Goal: Information Seeking & Learning: Learn about a topic

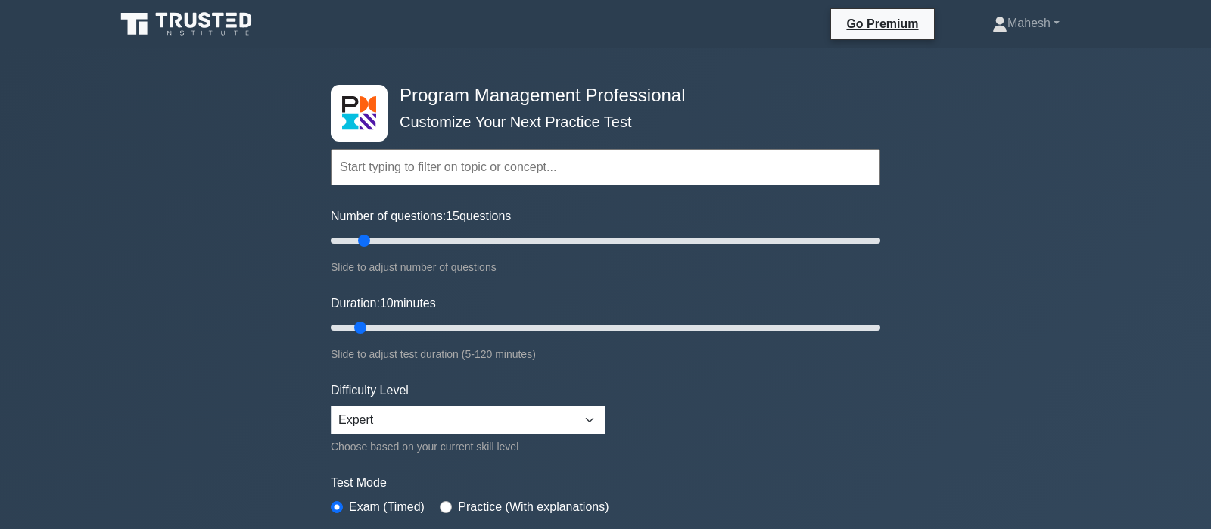
type input "15"
click at [366, 232] on input "Number of questions: 15 questions" at bounding box center [605, 241] width 549 height 18
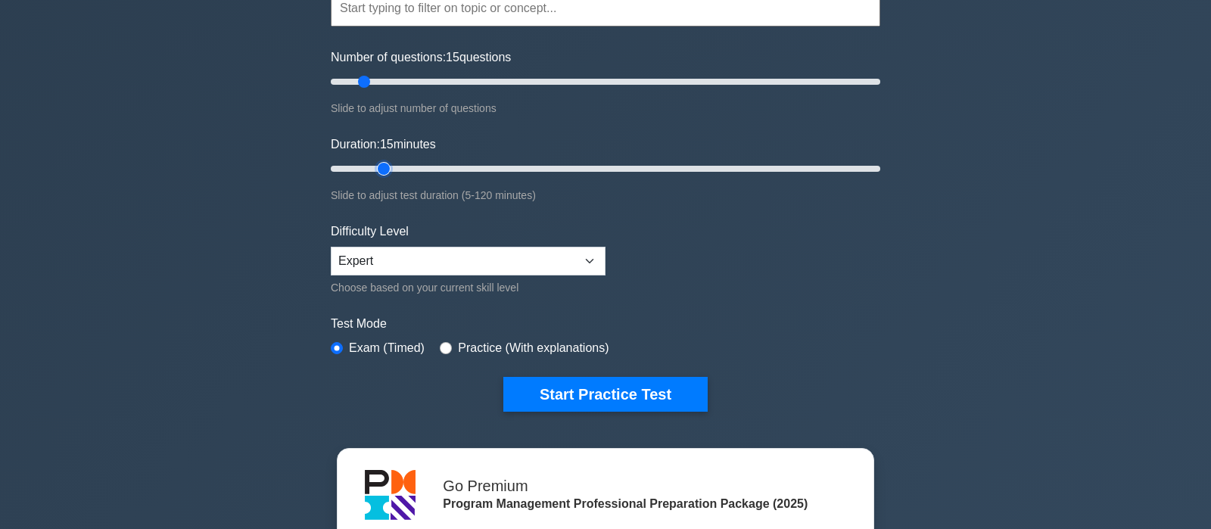
type input "15"
click at [375, 166] on input "Duration: 15 minutes" at bounding box center [605, 169] width 549 height 18
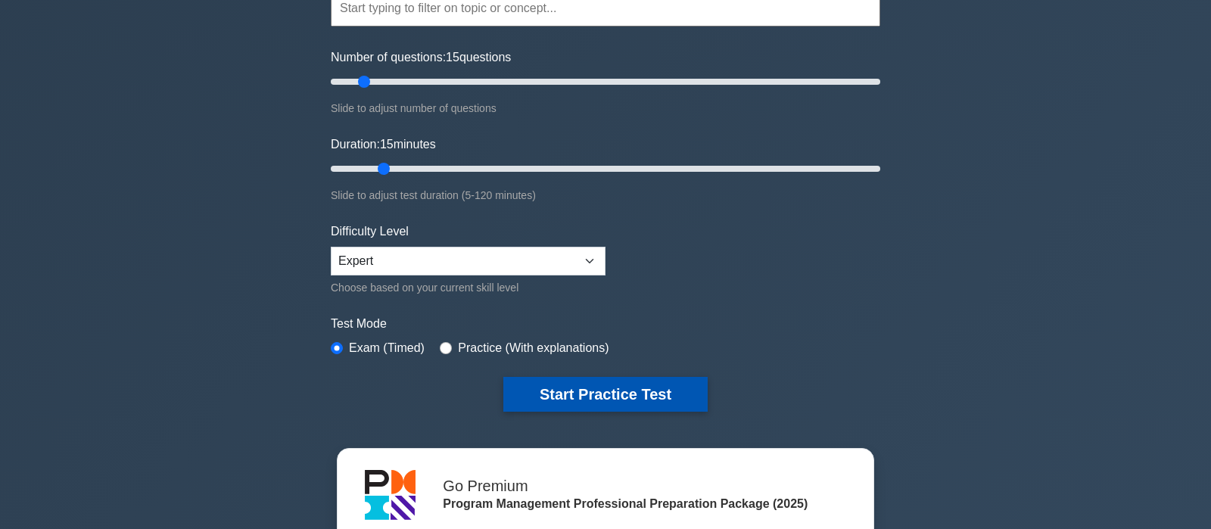
click at [611, 384] on button "Start Practice Test" at bounding box center [605, 394] width 204 height 35
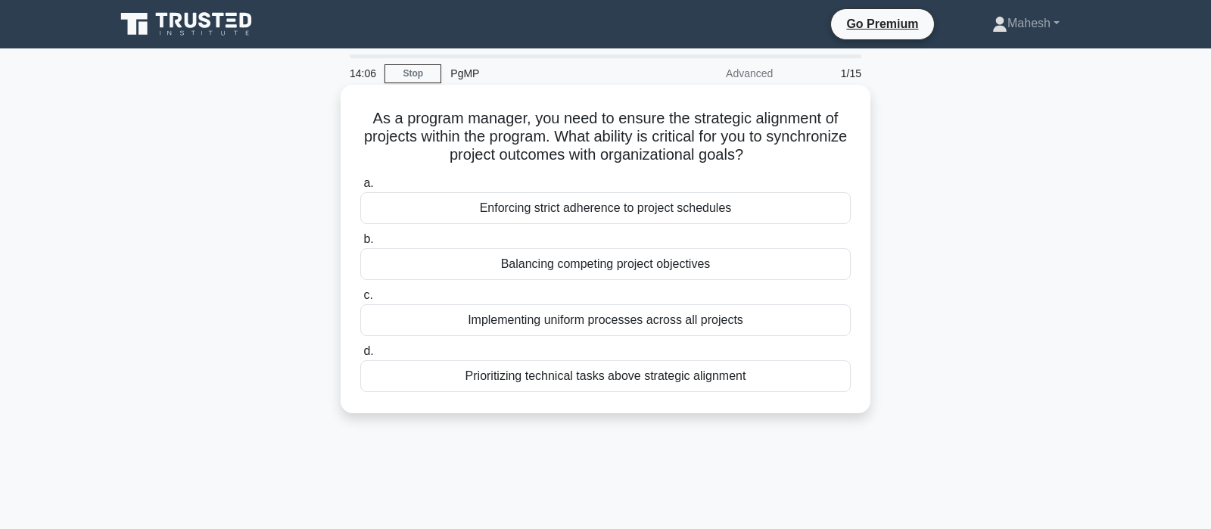
click at [599, 266] on div "Balancing competing project objectives" at bounding box center [605, 264] width 490 height 32
click at [360, 244] on input "b. Balancing competing project objectives" at bounding box center [360, 240] width 0 height 10
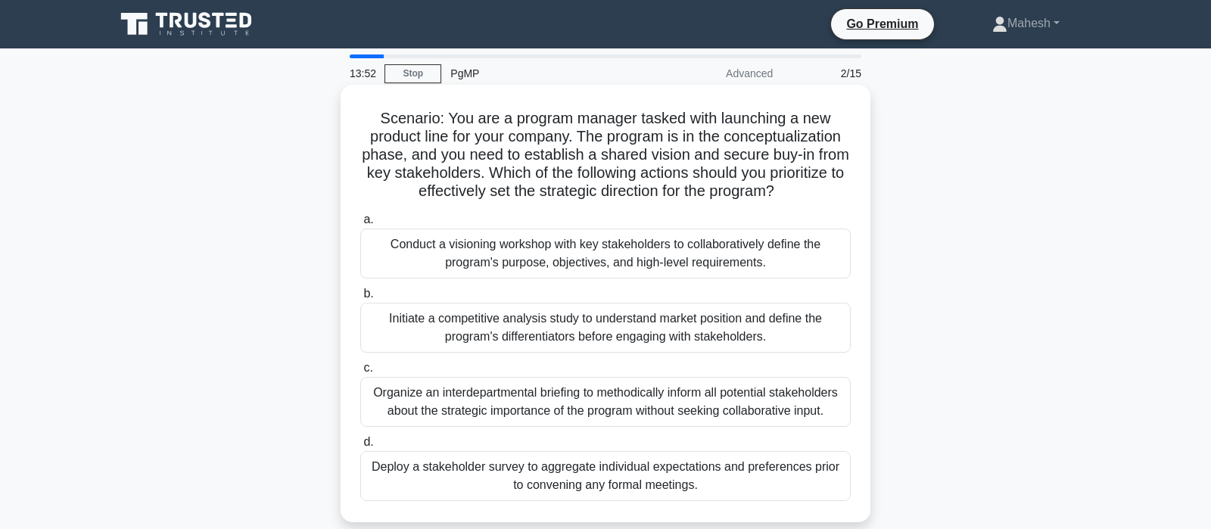
scroll to position [79, 0]
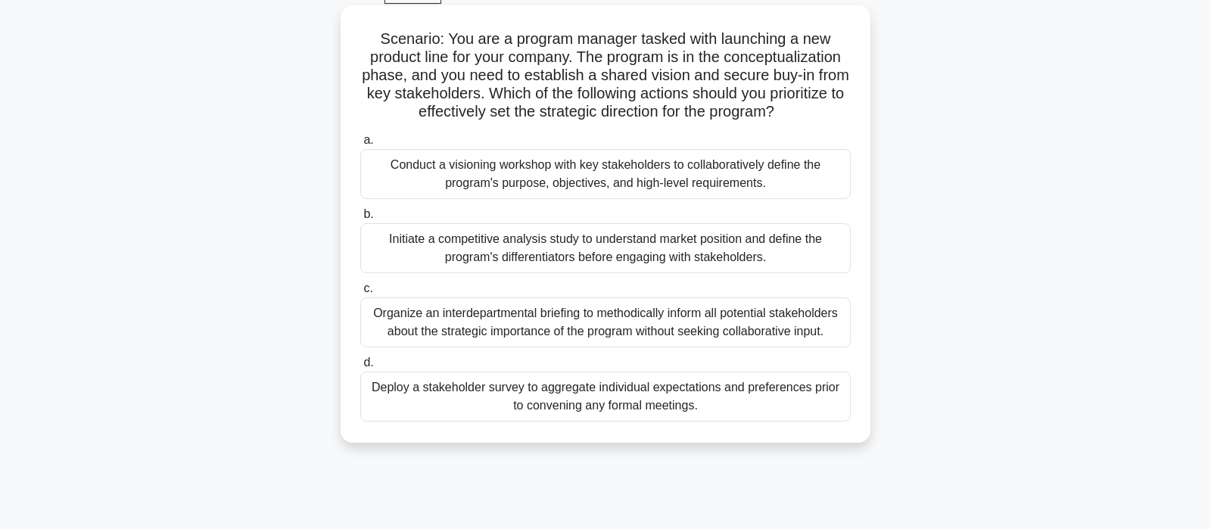
click at [552, 176] on div "Conduct a visioning workshop with key stakeholders to collaboratively define th…" at bounding box center [605, 174] width 490 height 50
click at [360, 145] on input "a. Conduct a visioning workshop with key stakeholders to collaboratively define…" at bounding box center [360, 140] width 0 height 10
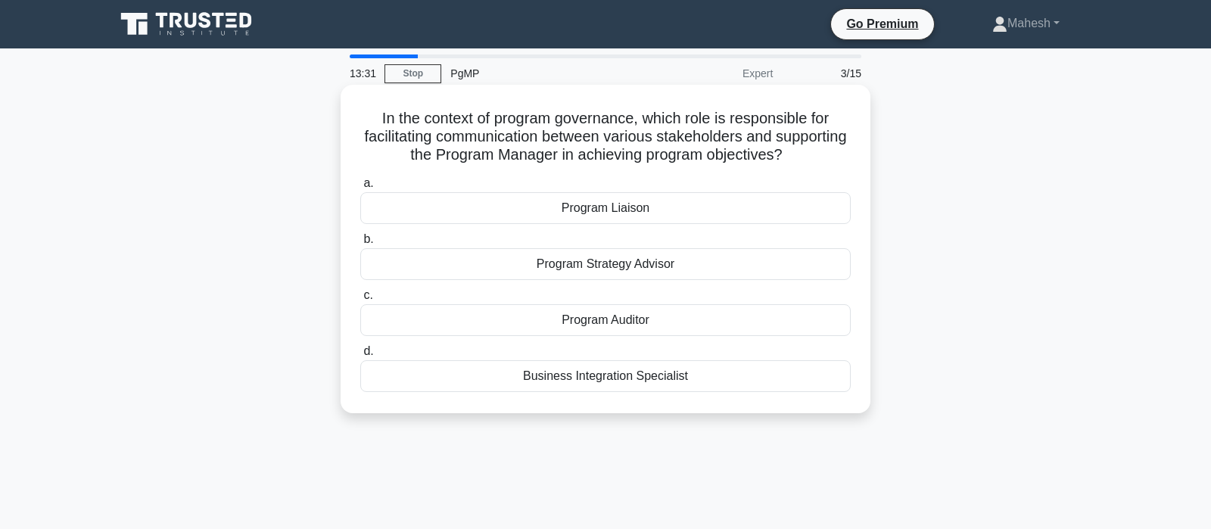
scroll to position [0, 0]
click at [630, 271] on div "Program Strategy Advisor" at bounding box center [605, 264] width 490 height 32
click at [360, 244] on input "b. Program Strategy Advisor" at bounding box center [360, 240] width 0 height 10
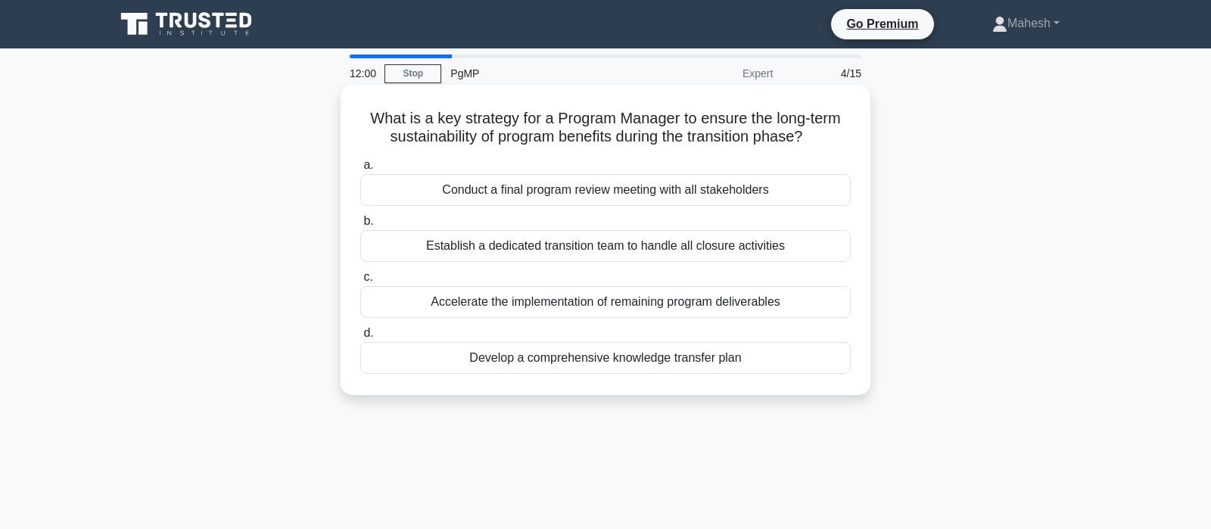
click at [646, 247] on div "Establish a dedicated transition team to handle all closure activities" at bounding box center [605, 246] width 490 height 32
click at [360, 226] on input "b. Establish a dedicated transition team to handle all closure activities" at bounding box center [360, 221] width 0 height 10
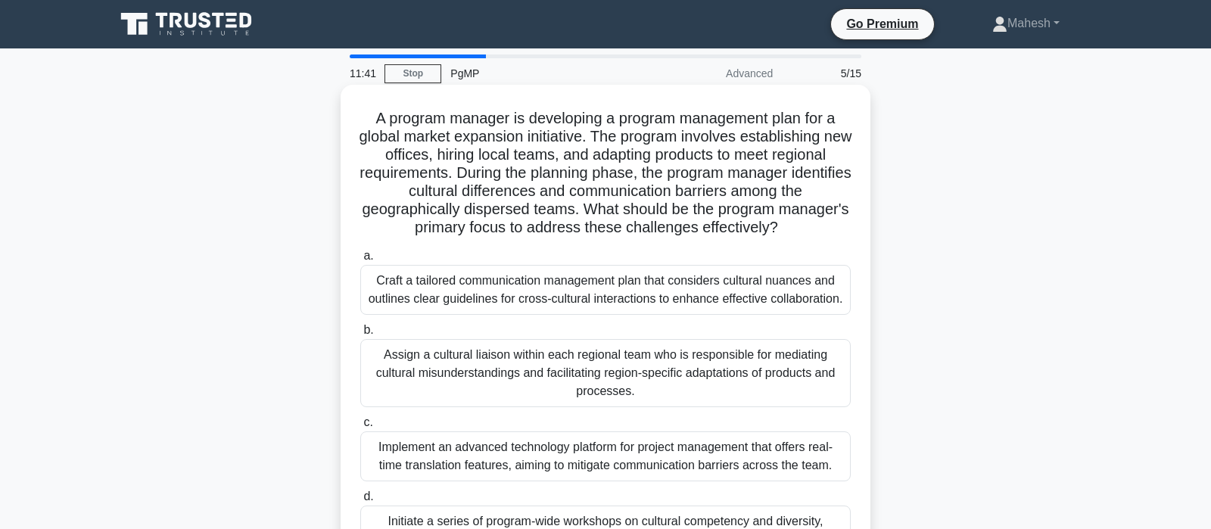
scroll to position [79, 0]
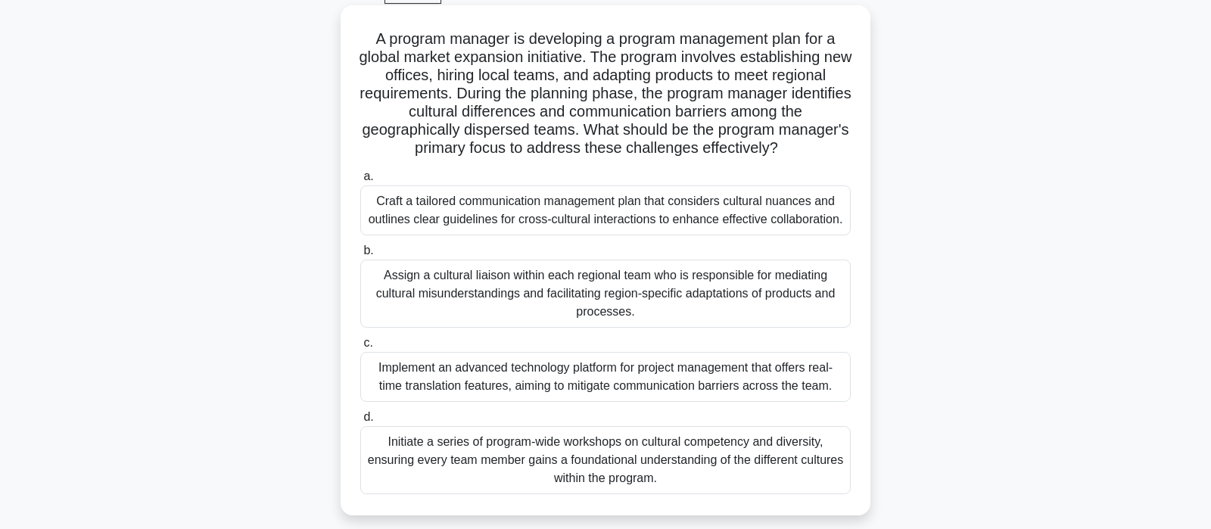
click at [611, 213] on div "Craft a tailored communication management plan that considers cultural nuances …" at bounding box center [605, 210] width 490 height 50
click at [360, 182] on input "a. Craft a tailored communication management plan that considers cultural nuanc…" at bounding box center [360, 177] width 0 height 10
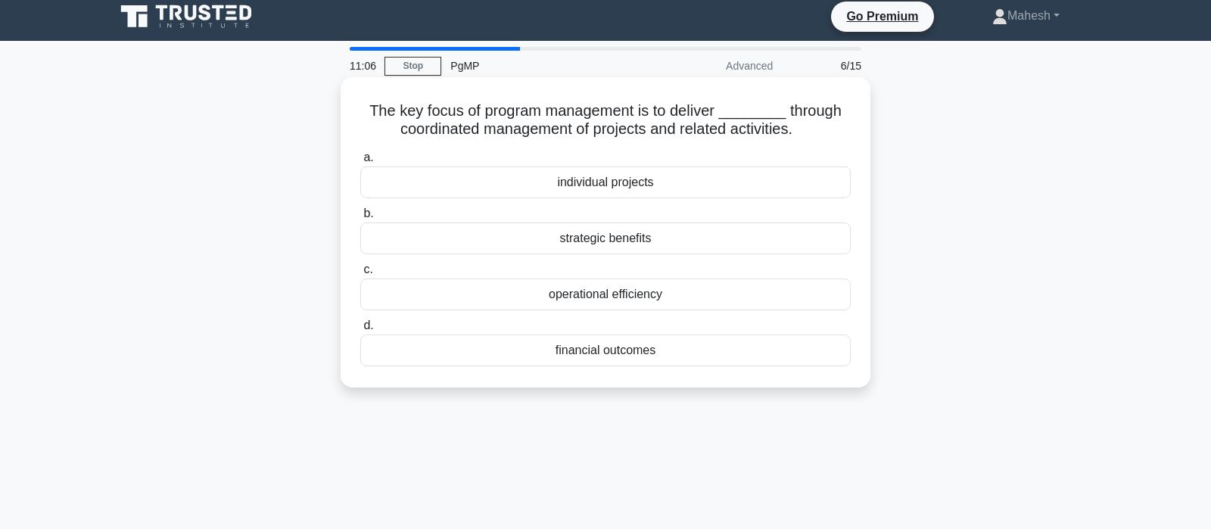
scroll to position [0, 0]
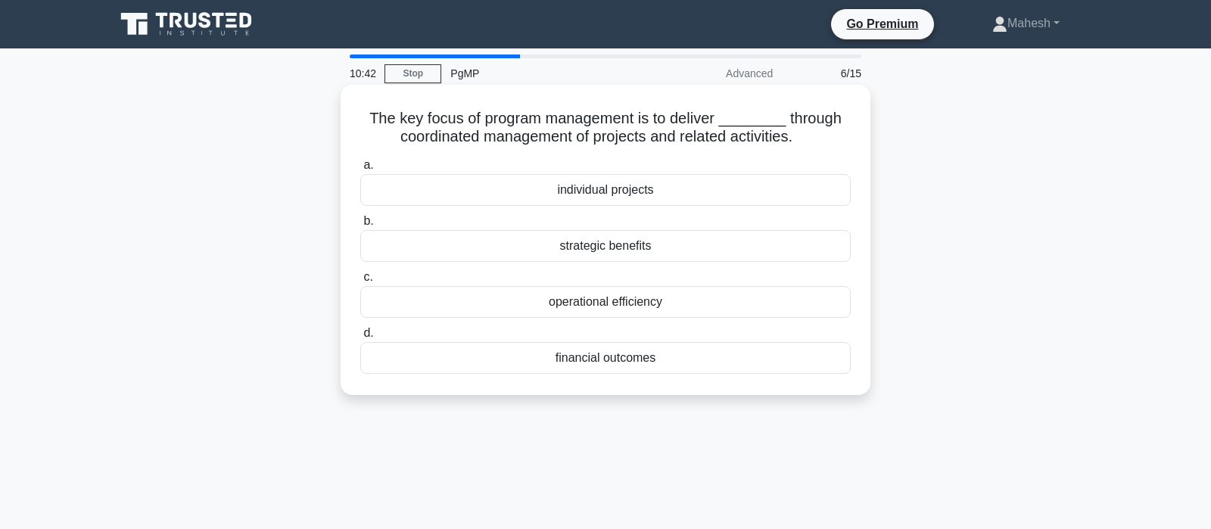
click at [605, 247] on div "strategic benefits" at bounding box center [605, 246] width 490 height 32
click at [360, 226] on input "b. strategic benefits" at bounding box center [360, 221] width 0 height 10
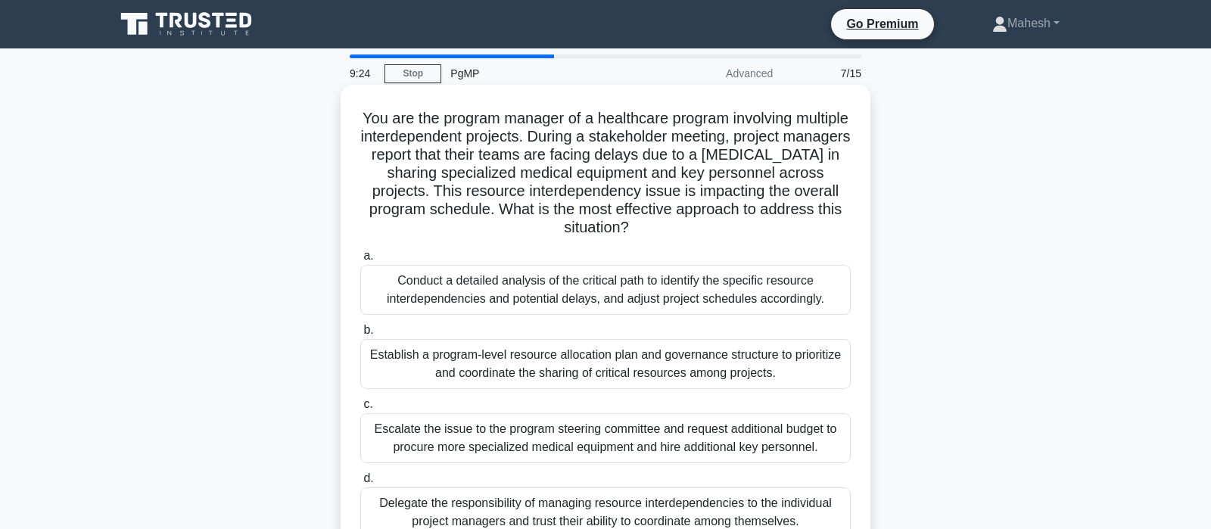
scroll to position [79, 0]
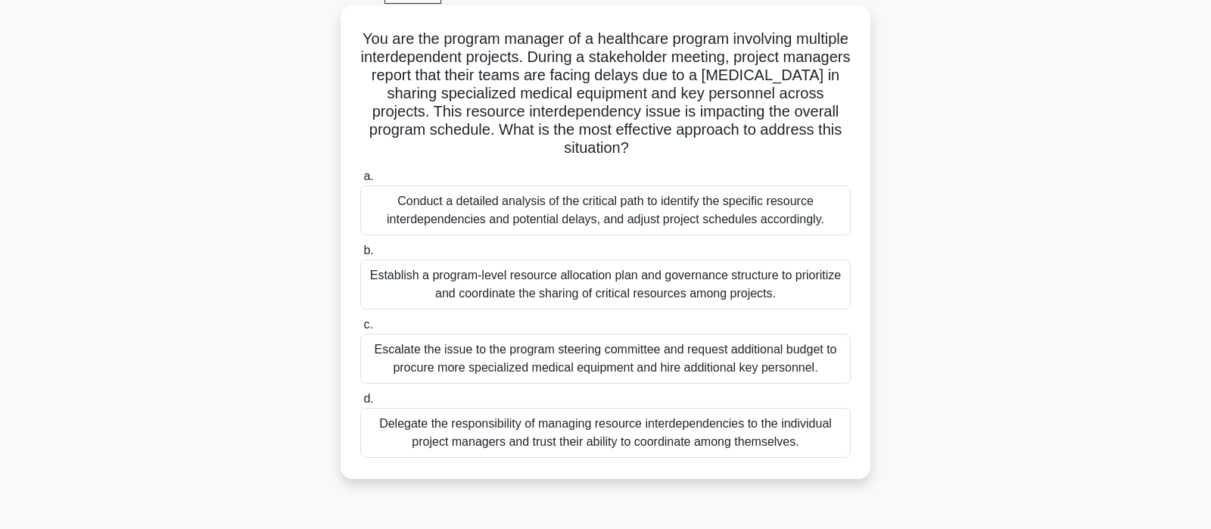
click at [608, 285] on div "Establish a program-level resource allocation plan and governance structure to …" at bounding box center [605, 285] width 490 height 50
click at [360, 256] on input "b. Establish a program-level resource allocation plan and governance structure …" at bounding box center [360, 251] width 0 height 10
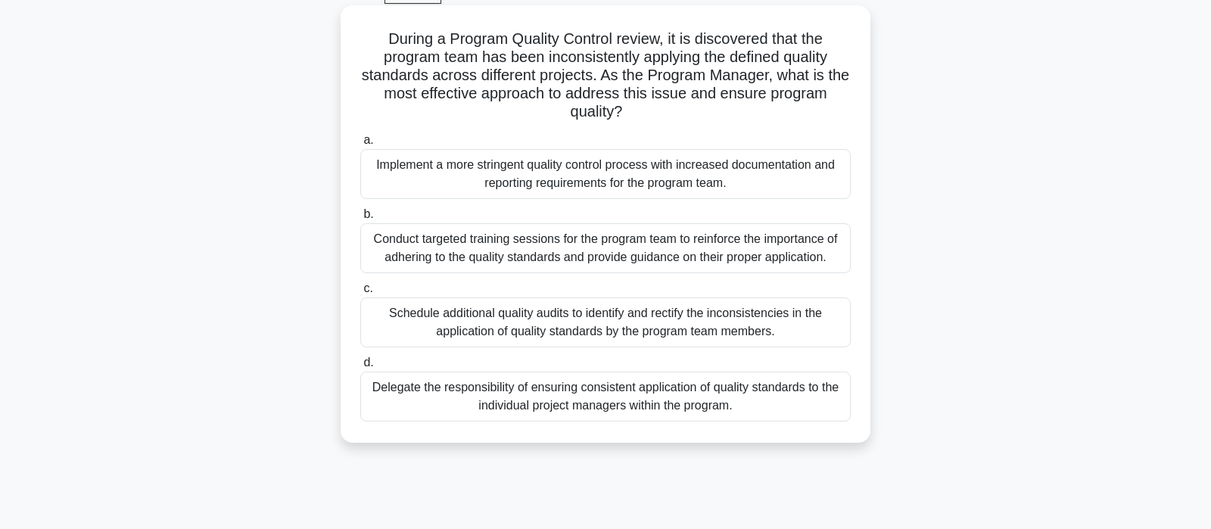
click at [578, 248] on div "Conduct targeted training sessions for the program team to reinforce the import…" at bounding box center [605, 248] width 490 height 50
click at [360, 219] on input "b. Conduct targeted training sessions for the program team to reinforce the imp…" at bounding box center [360, 215] width 0 height 10
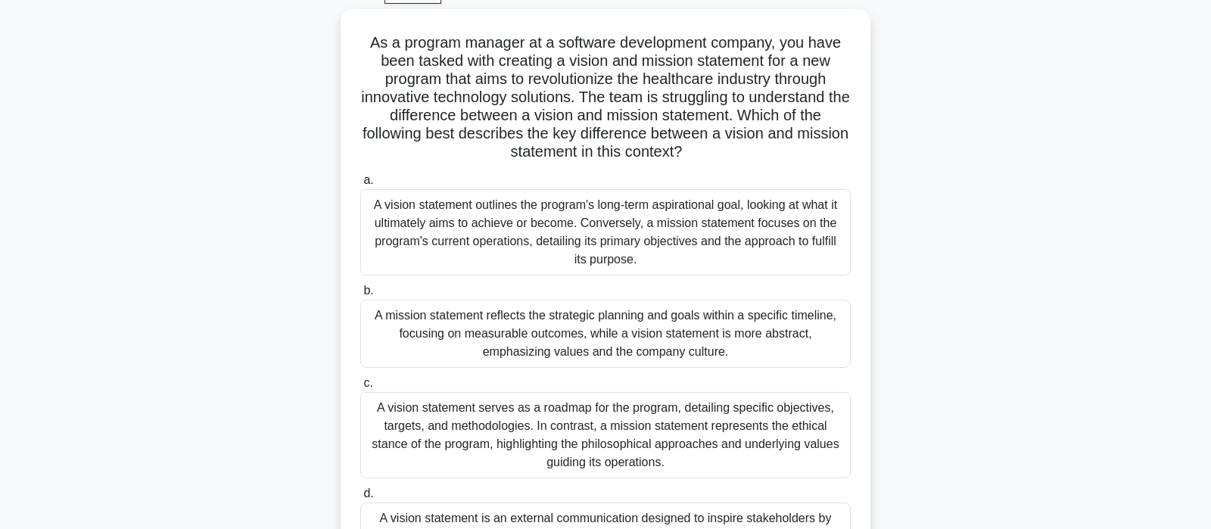
scroll to position [159, 0]
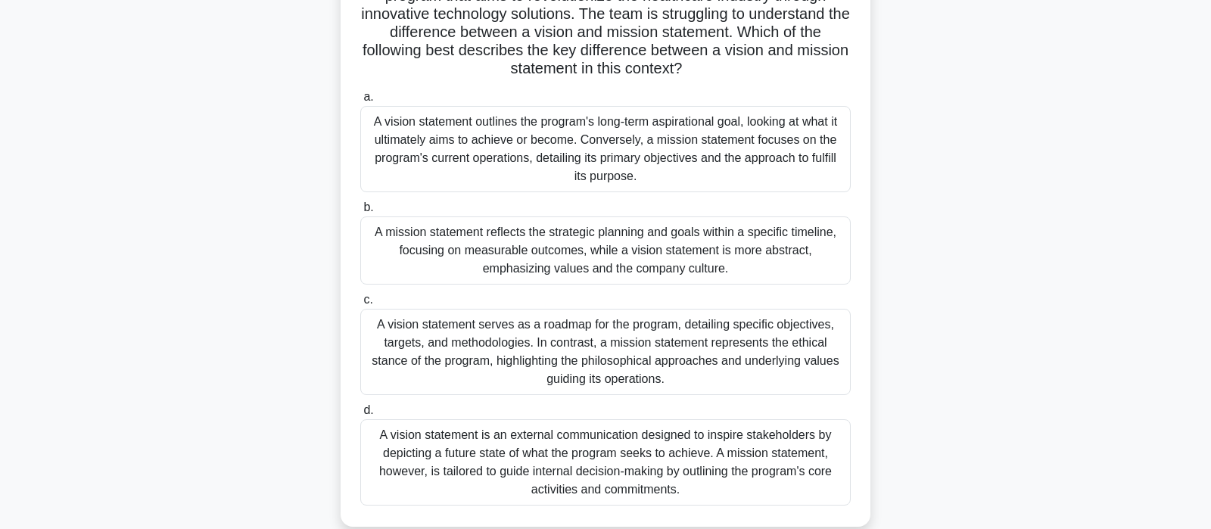
click at [595, 148] on div "A vision statement outlines the program's long-term aspirational goal, looking …" at bounding box center [605, 149] width 490 height 86
click at [360, 102] on input "a. A vision statement outlines the program's long-term aspirational goal, looki…" at bounding box center [360, 97] width 0 height 10
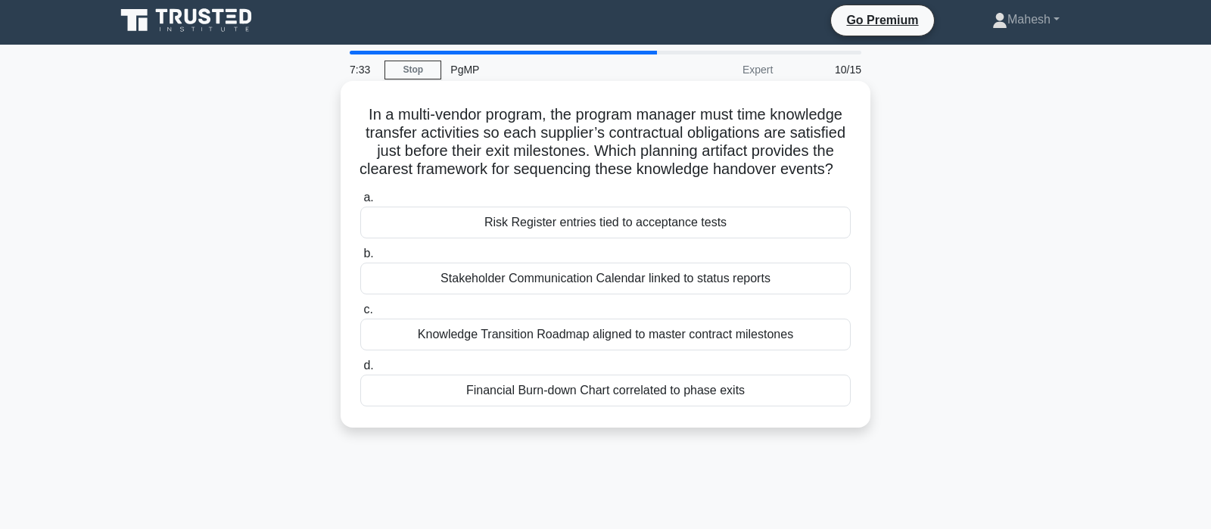
scroll to position [0, 0]
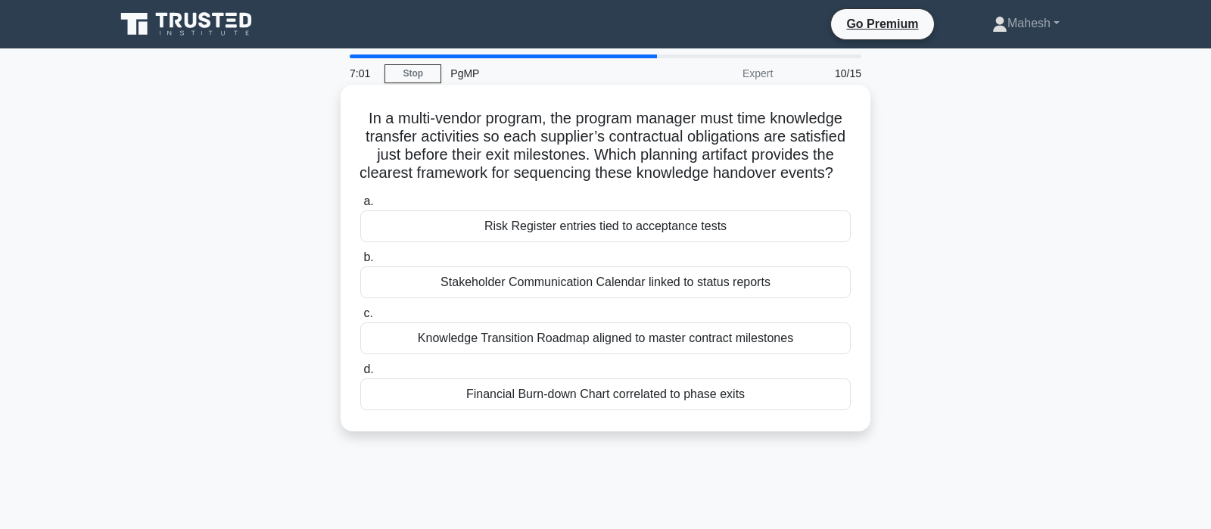
click at [682, 341] on div "Knowledge Transition Roadmap aligned to master contract milestones" at bounding box center [605, 338] width 490 height 32
click at [360, 319] on input "c. Knowledge Transition Roadmap aligned to master contract milestones" at bounding box center [360, 314] width 0 height 10
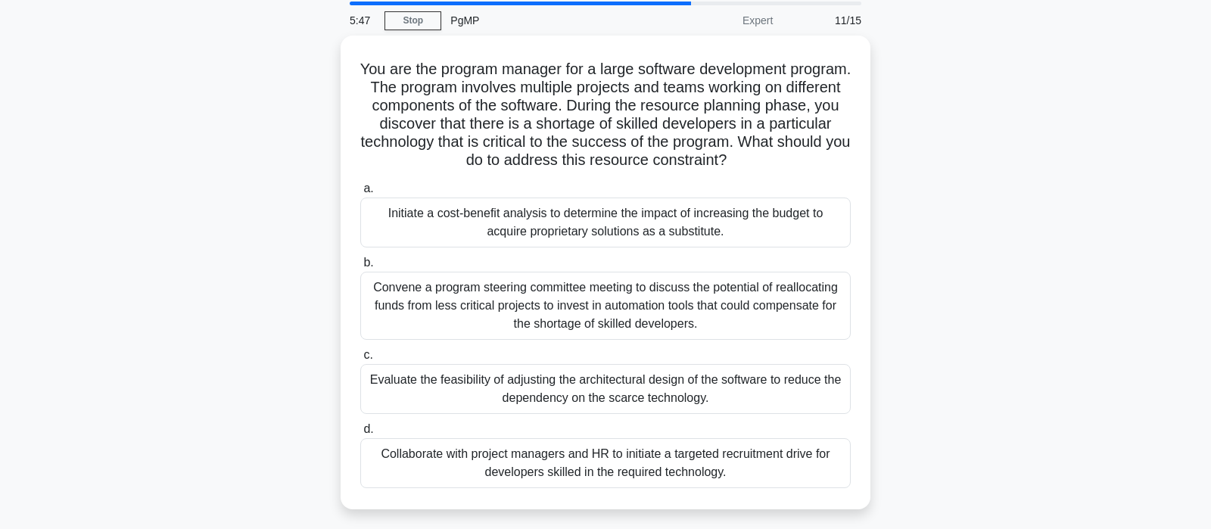
scroll to position [79, 0]
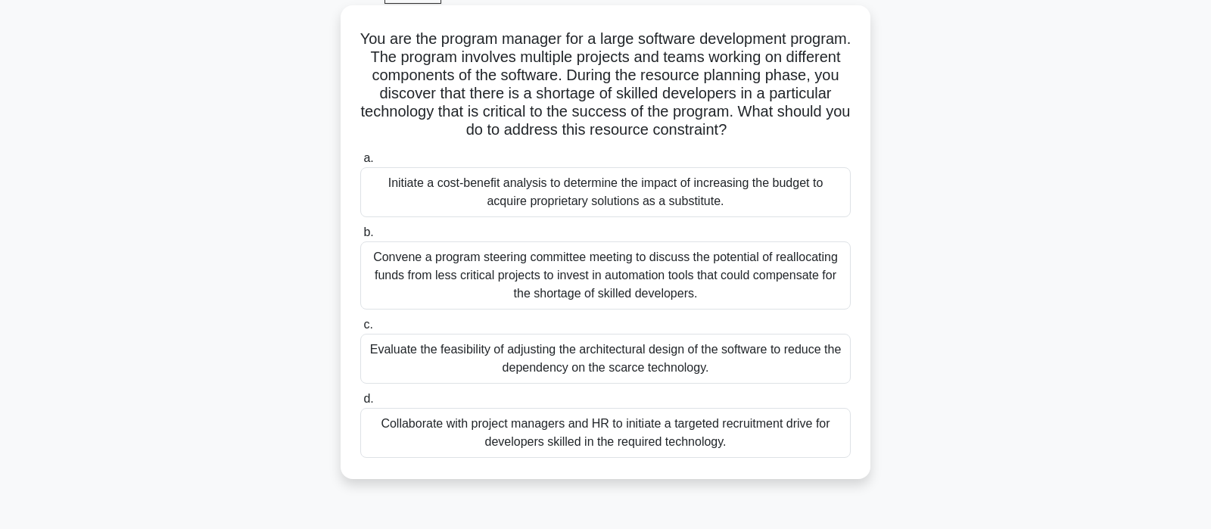
click at [642, 192] on div "Initiate a cost-benefit analysis to determine the impact of increasing the budg…" at bounding box center [605, 192] width 490 height 50
click at [360, 163] on input "a. Initiate a cost-benefit analysis to determine the impact of increasing the b…" at bounding box center [360, 159] width 0 height 10
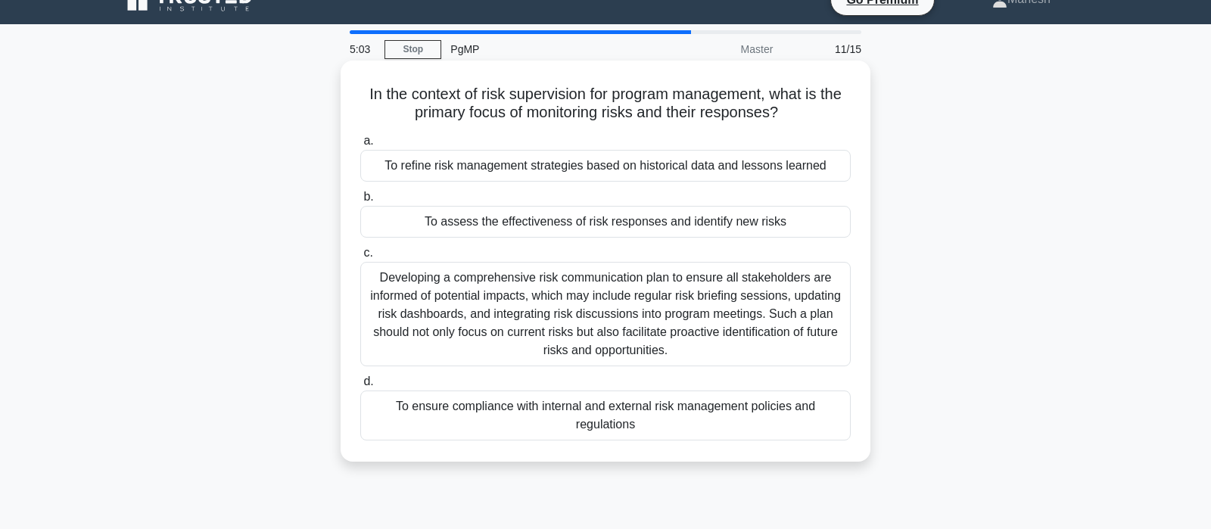
scroll to position [0, 0]
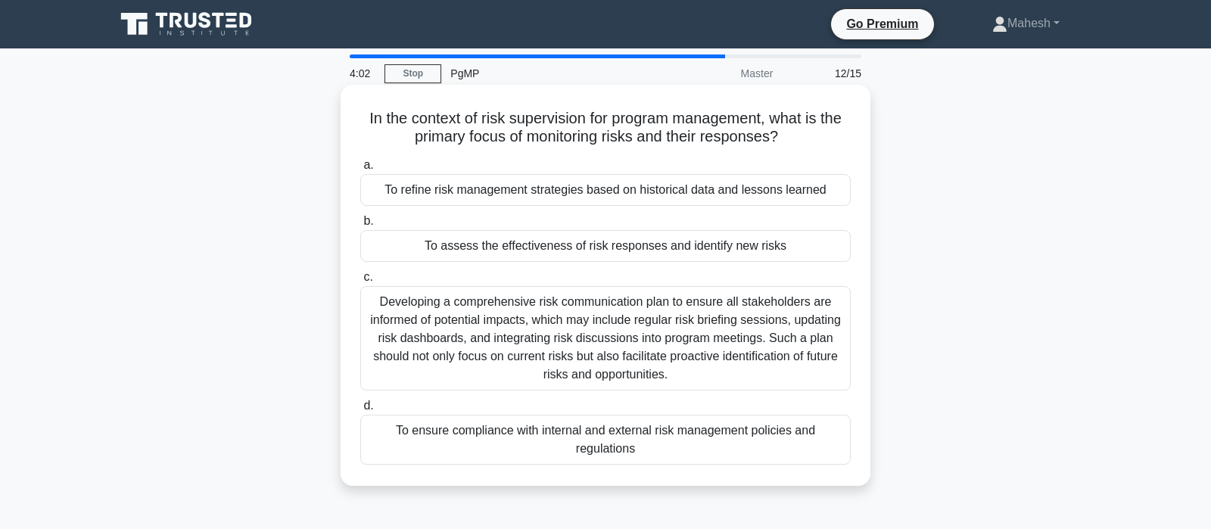
click at [559, 334] on div "Developing a comprehensive risk communication plan to ensure all stakeholders a…" at bounding box center [605, 338] width 490 height 104
click at [360, 282] on input "c. Developing a comprehensive risk communication plan to ensure all stakeholder…" at bounding box center [360, 277] width 0 height 10
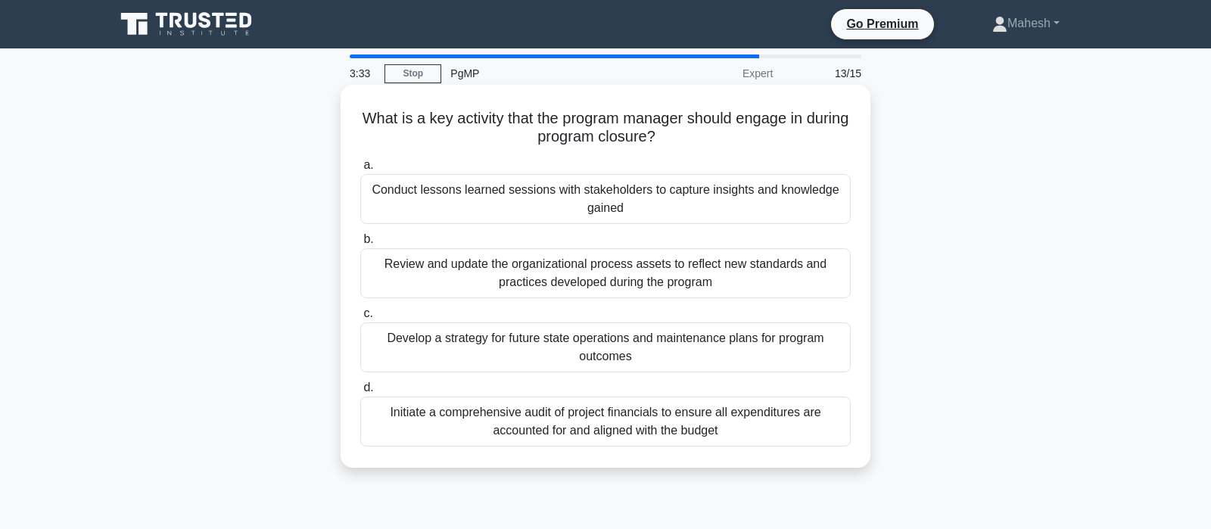
click at [703, 208] on div "Conduct lessons learned sessions with stakeholders to capture insights and know…" at bounding box center [605, 199] width 490 height 50
click at [360, 170] on input "a. Conduct lessons learned sessions with stakeholders to capture insights and k…" at bounding box center [360, 165] width 0 height 10
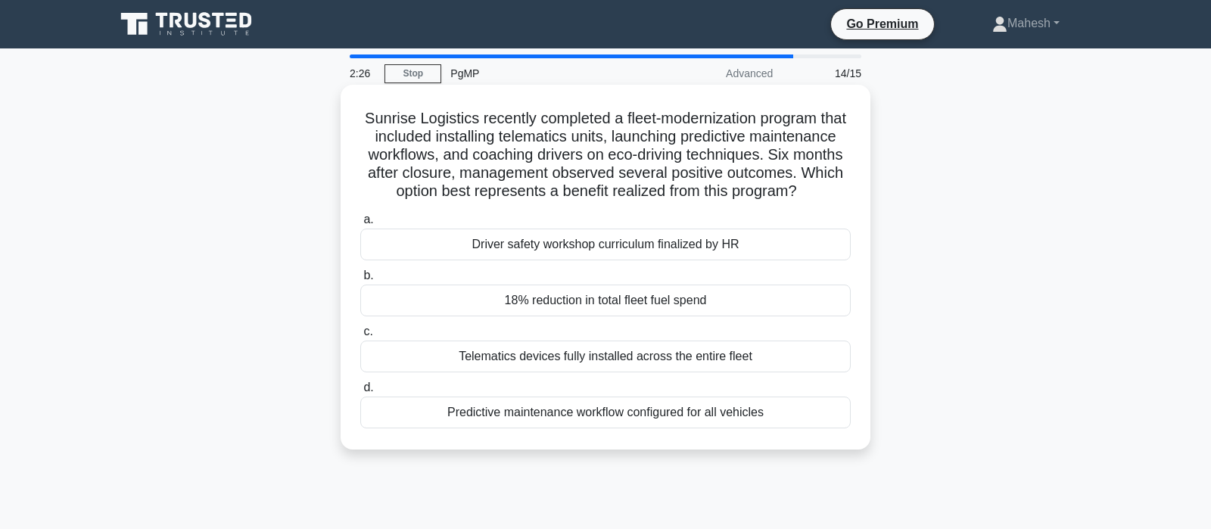
click at [672, 307] on div "18% reduction in total fleet fuel spend" at bounding box center [605, 301] width 490 height 32
click at [360, 281] on input "b. 18% reduction in total fleet fuel spend" at bounding box center [360, 276] width 0 height 10
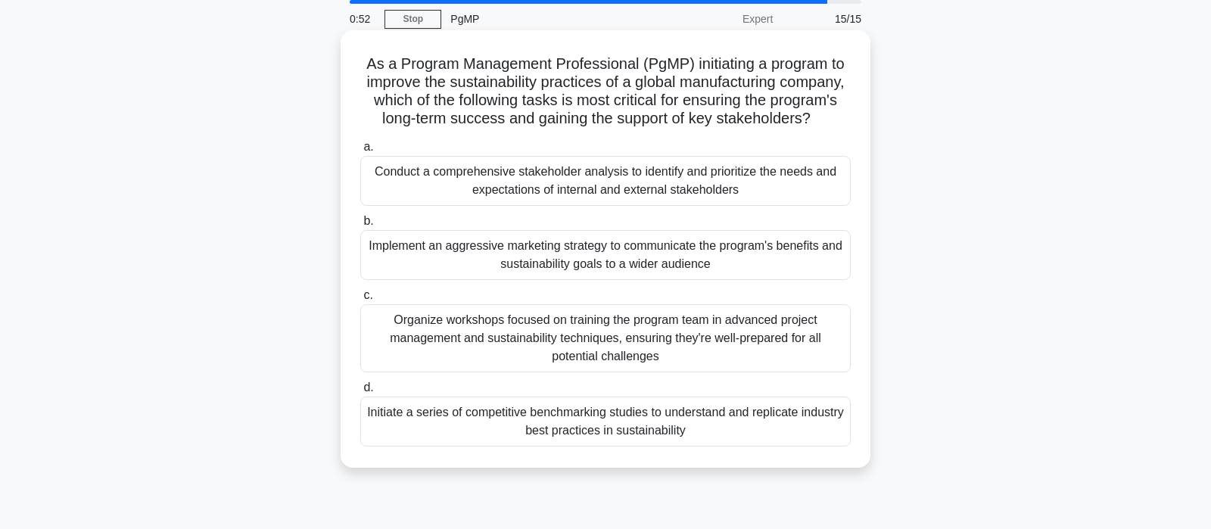
scroll to position [79, 0]
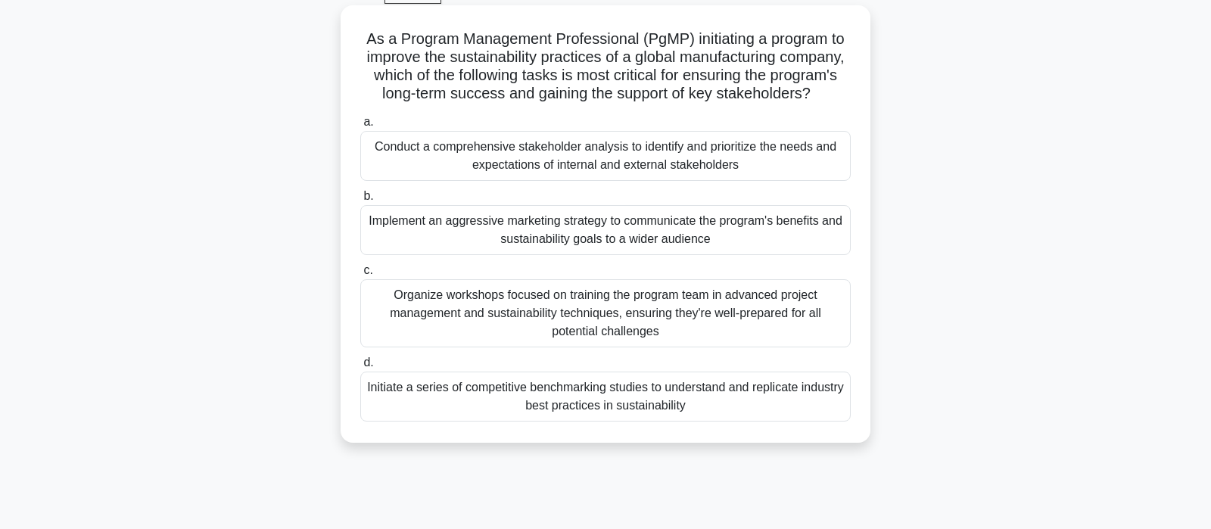
click at [721, 168] on div "Conduct a comprehensive stakeholder analysis to identify and prioritize the nee…" at bounding box center [605, 156] width 490 height 50
click at [360, 127] on input "a. Conduct a comprehensive stakeholder analysis to identify and prioritize the …" at bounding box center [360, 122] width 0 height 10
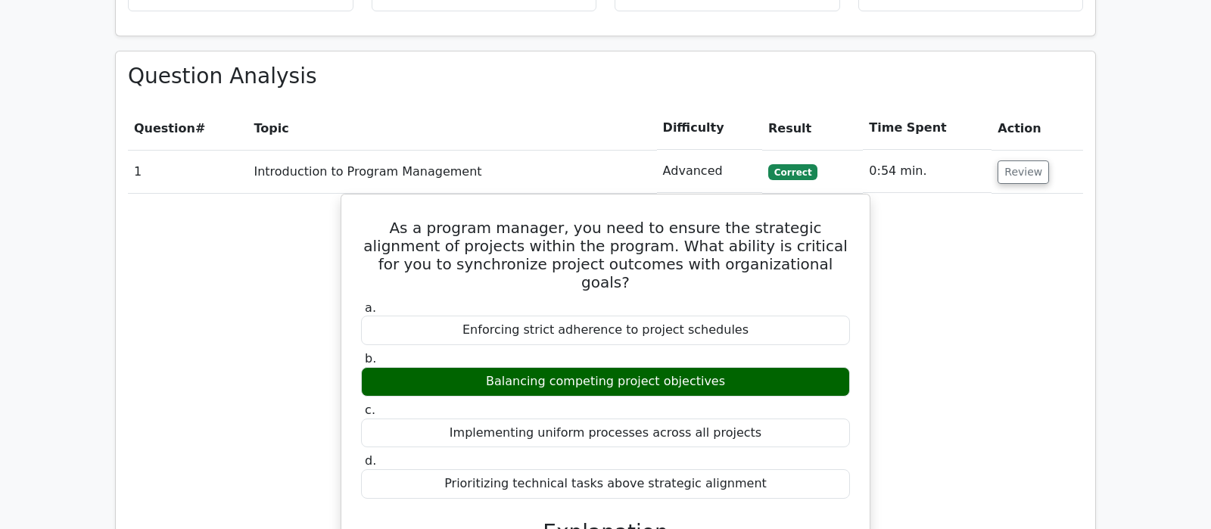
scroll to position [1192, 0]
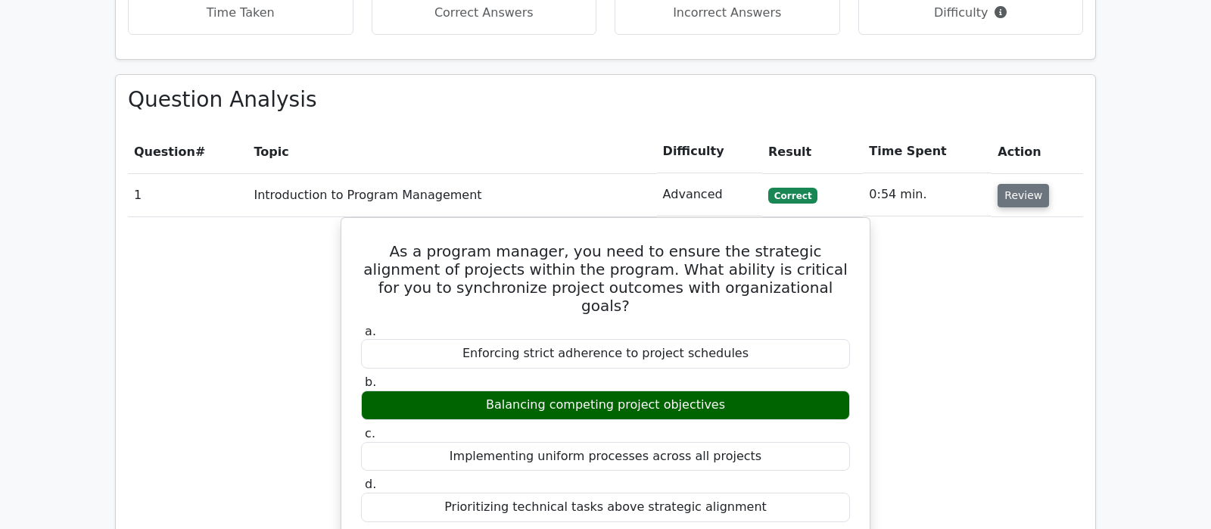
click at [1020, 184] on button "Review" at bounding box center [1022, 195] width 51 height 23
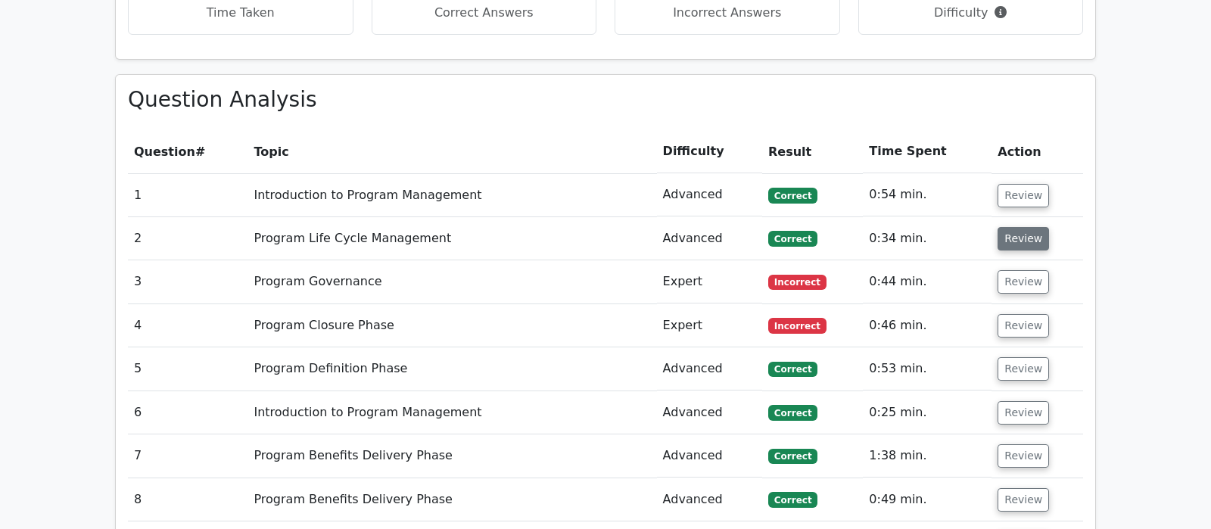
click at [1014, 227] on button "Review" at bounding box center [1022, 238] width 51 height 23
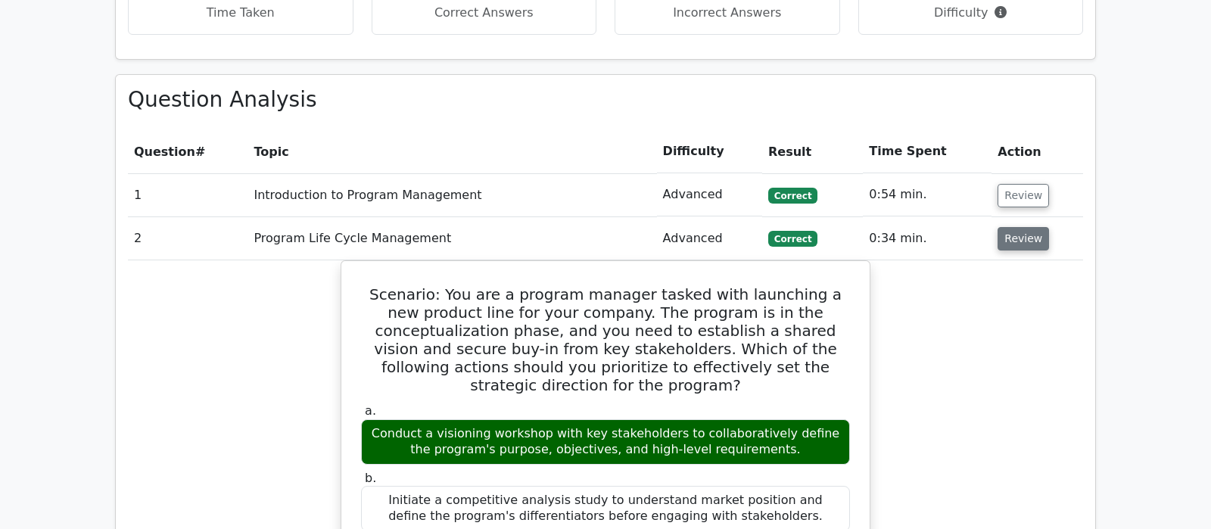
click at [1014, 227] on button "Review" at bounding box center [1022, 238] width 51 height 23
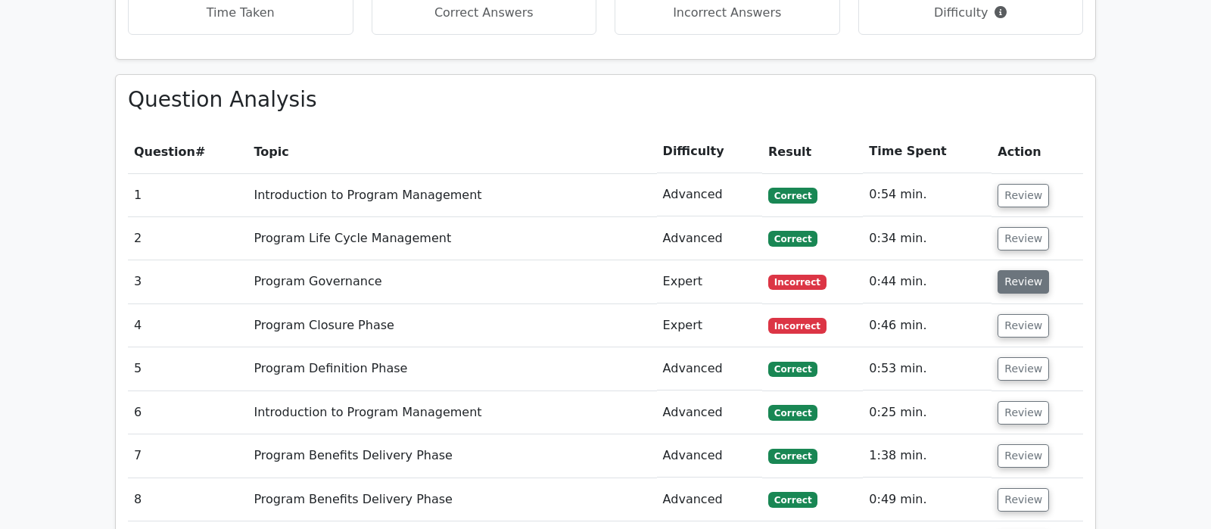
click at [1021, 270] on button "Review" at bounding box center [1022, 281] width 51 height 23
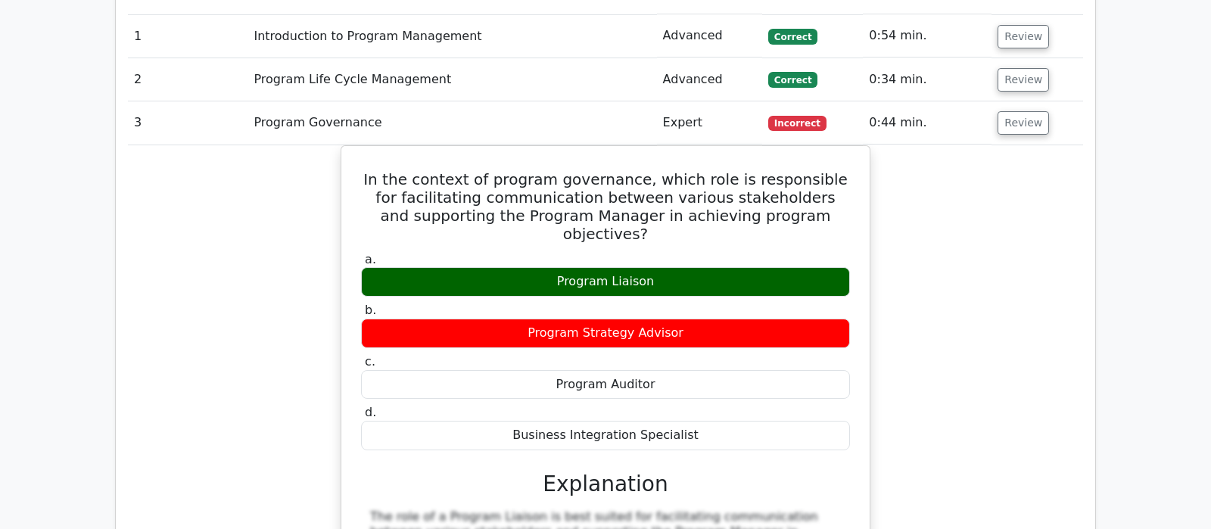
scroll to position [1271, 0]
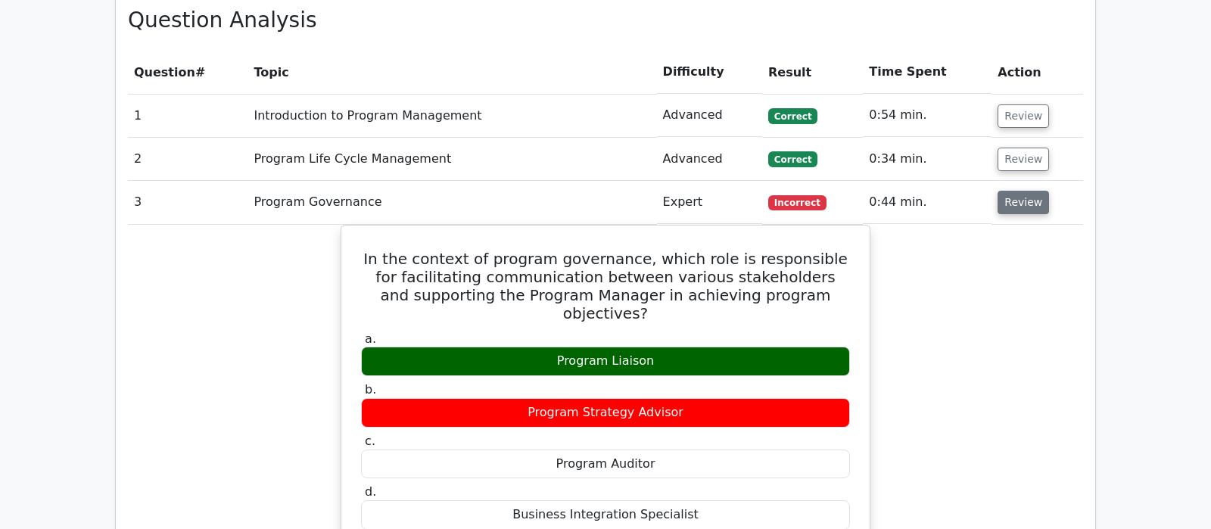
click at [1019, 191] on button "Review" at bounding box center [1022, 202] width 51 height 23
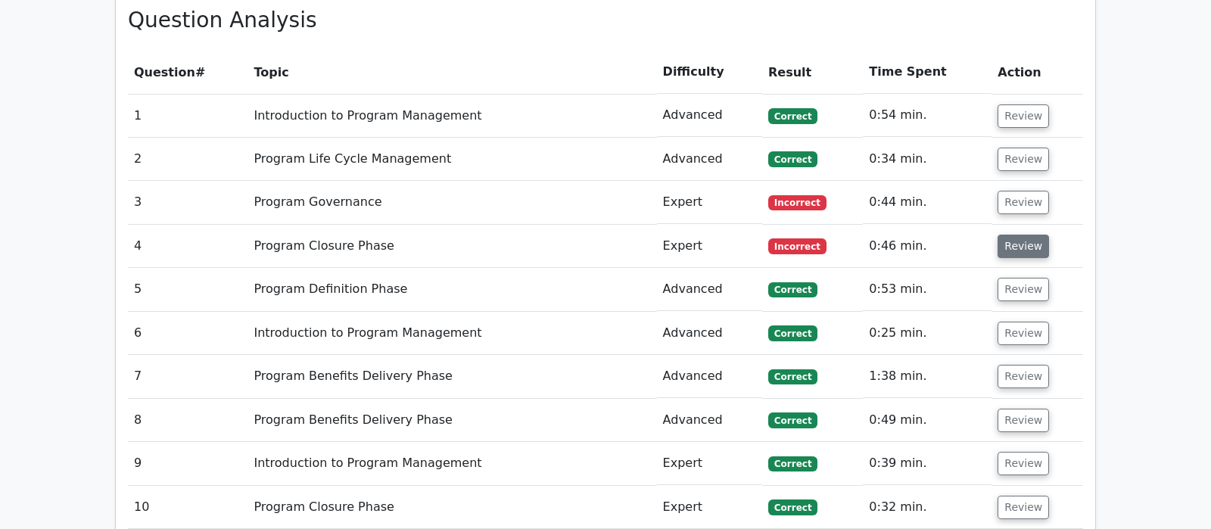
click at [1019, 235] on button "Review" at bounding box center [1022, 246] width 51 height 23
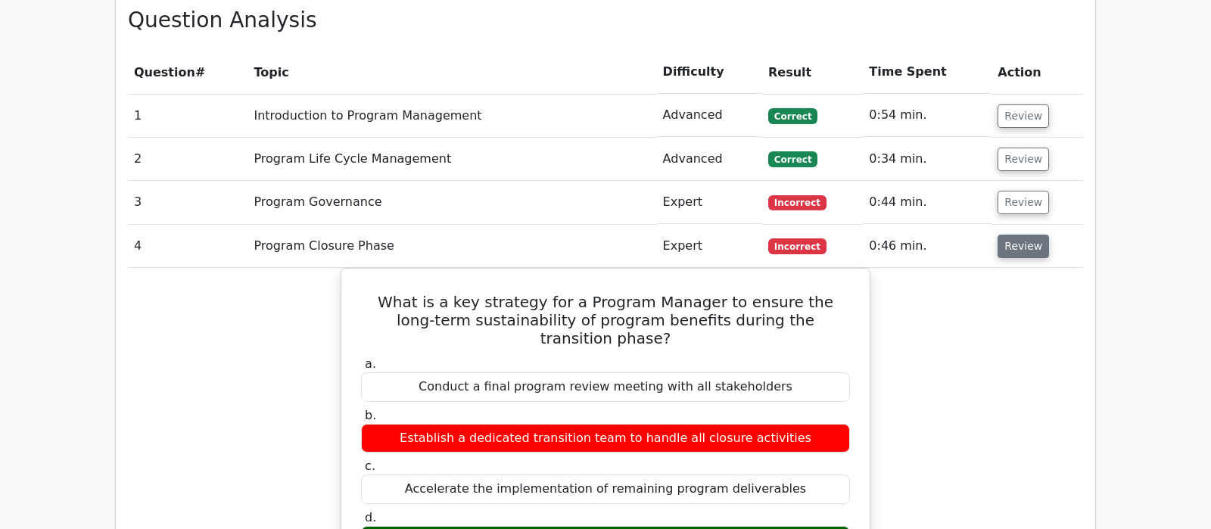
click at [1019, 235] on button "Review" at bounding box center [1022, 246] width 51 height 23
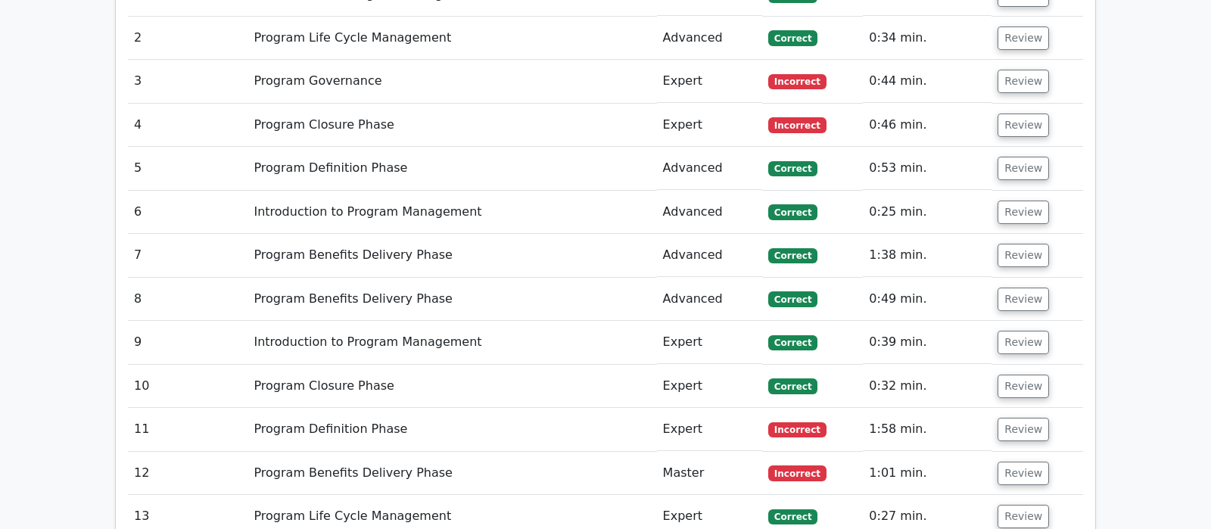
scroll to position [1430, 0]
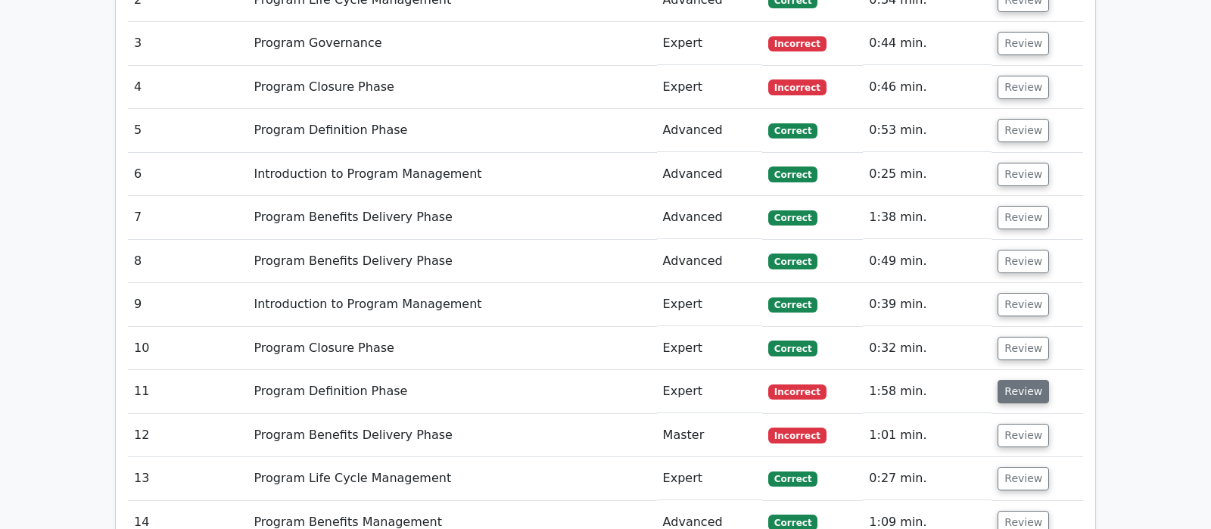
click at [1024, 380] on button "Review" at bounding box center [1022, 391] width 51 height 23
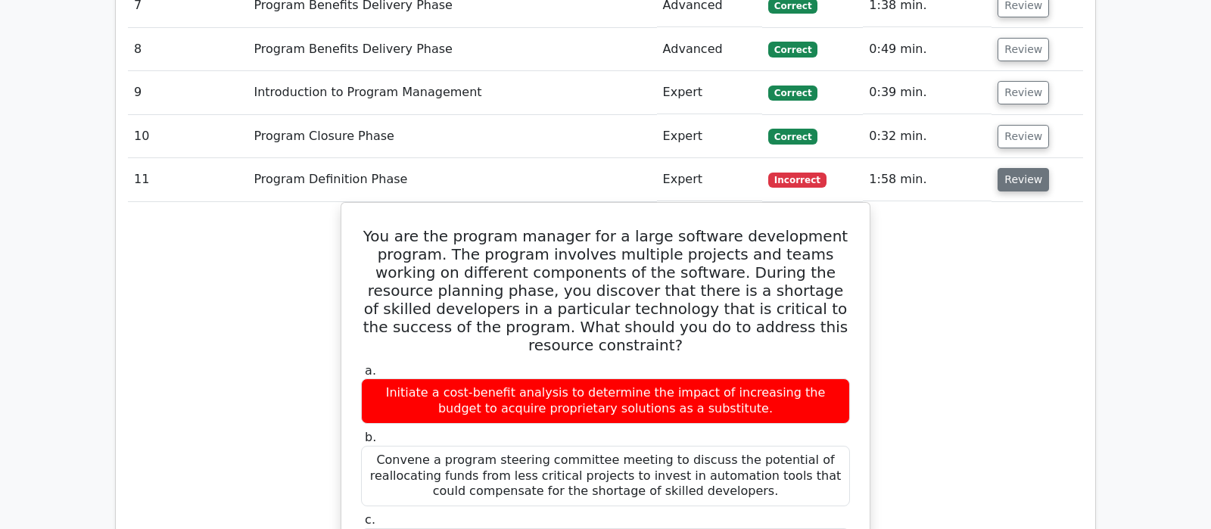
scroll to position [1669, 0]
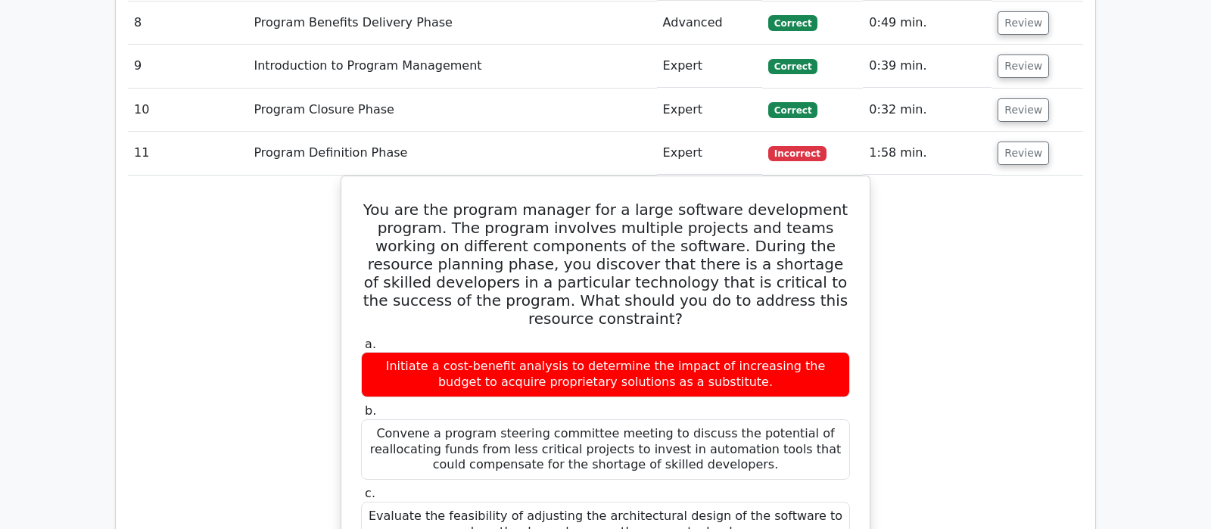
drag, startPoint x: 1009, startPoint y: 79, endPoint x: 1021, endPoint y: 173, distance: 94.5
click at [1021, 173] on tbody "1 Introduction to Program Management Advanced Correct 0:54 min. Review" at bounding box center [605, 408] width 955 height 1422
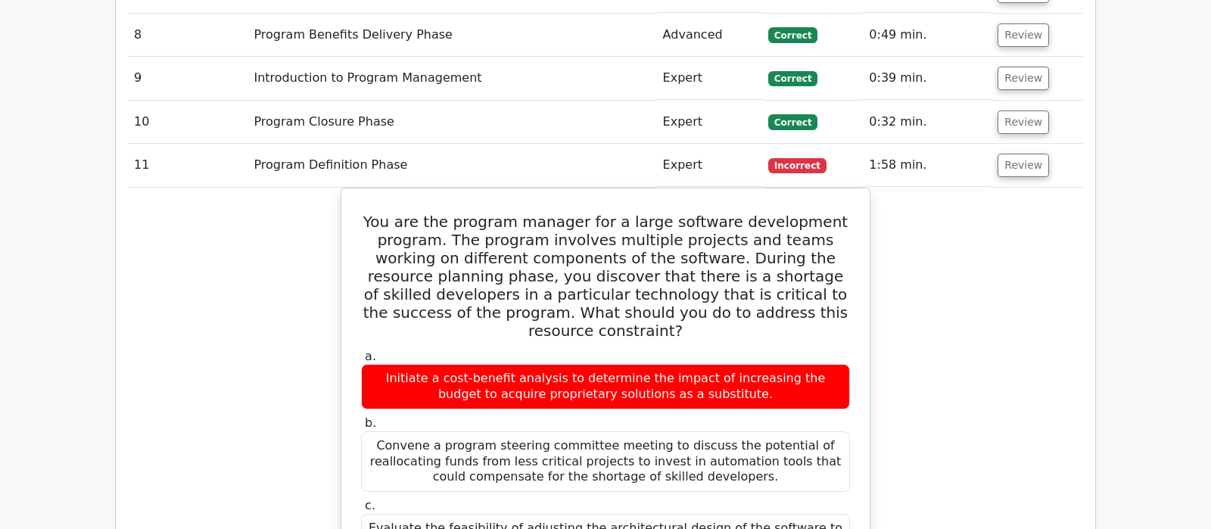
scroll to position [1589, 0]
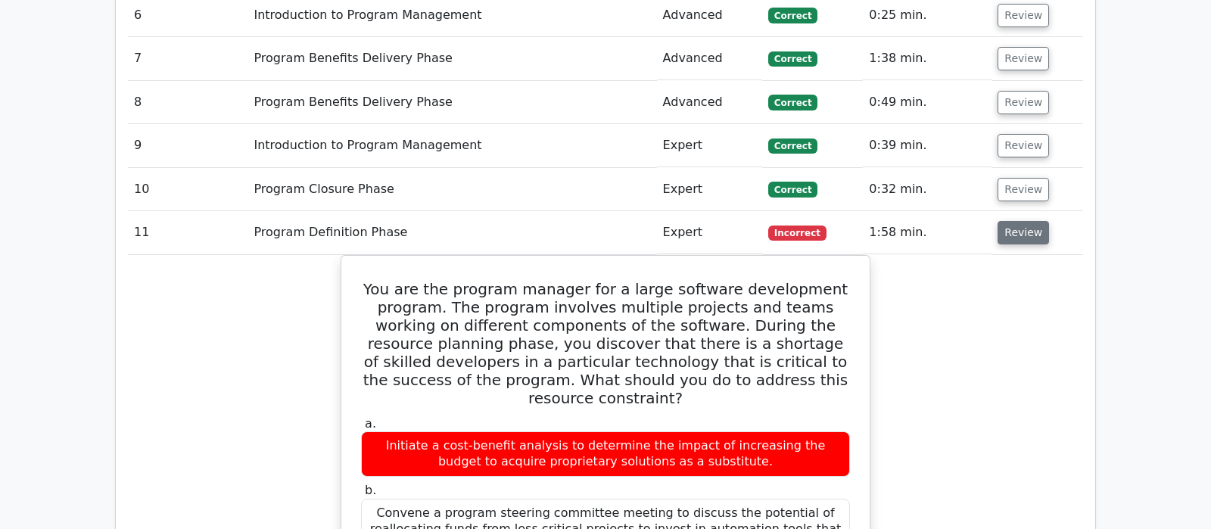
click at [1016, 221] on button "Review" at bounding box center [1022, 232] width 51 height 23
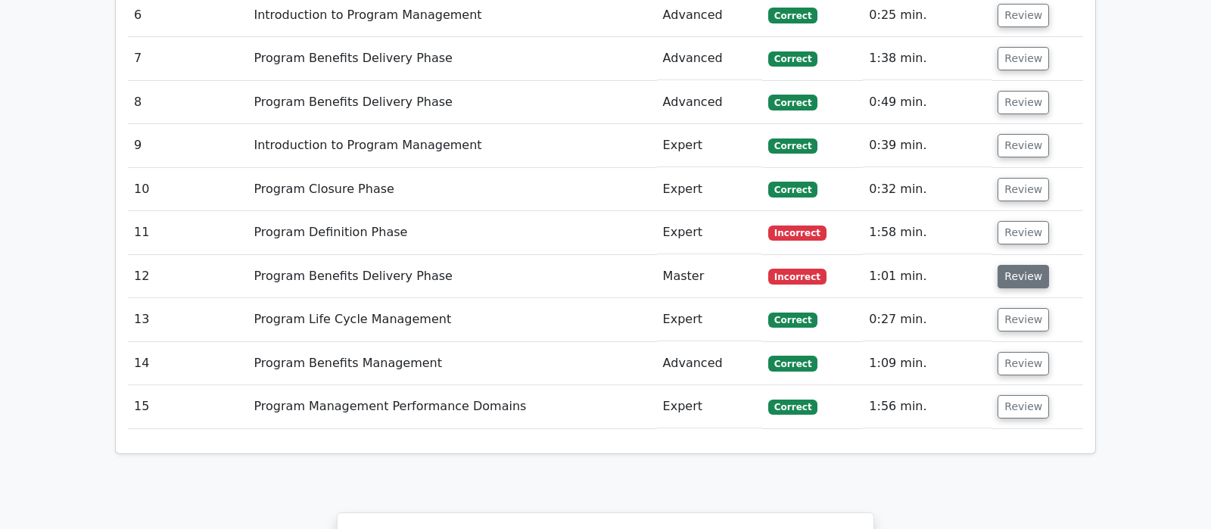
click at [1031, 265] on button "Review" at bounding box center [1022, 276] width 51 height 23
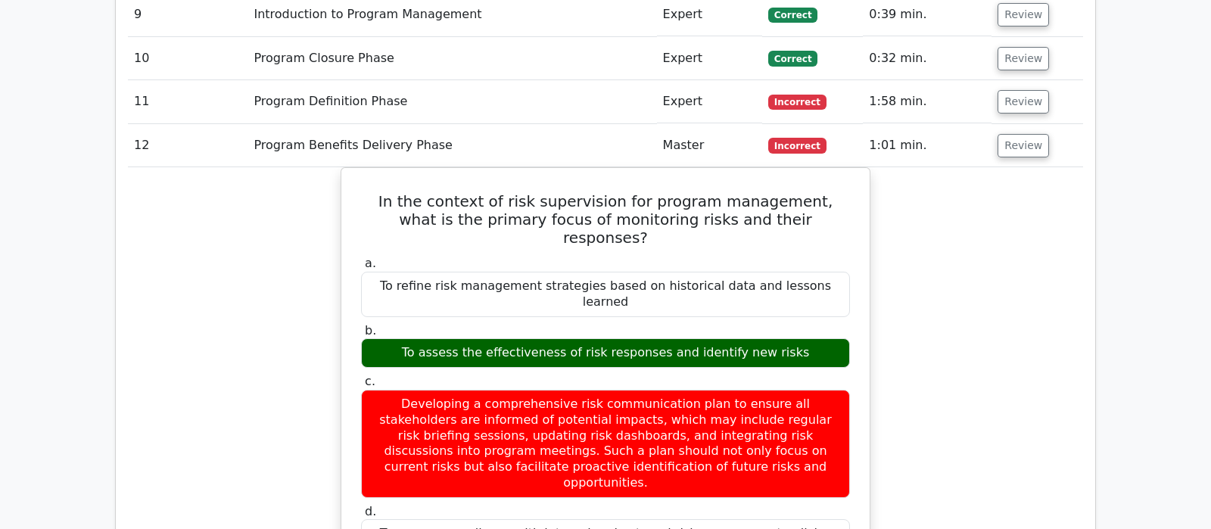
scroll to position [1748, 0]
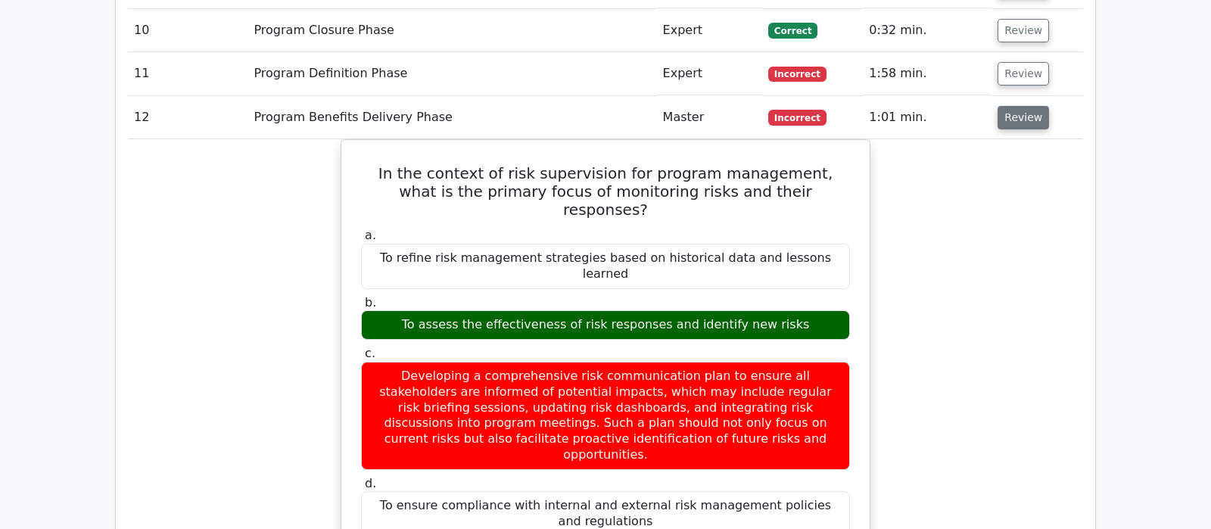
click at [1013, 106] on button "Review" at bounding box center [1022, 117] width 51 height 23
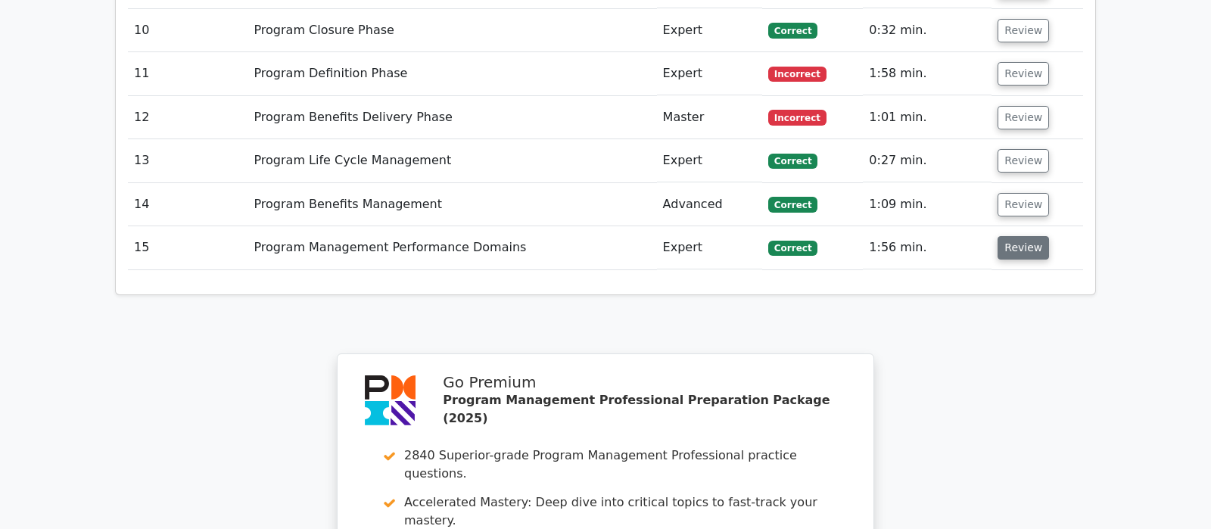
click at [1009, 236] on button "Review" at bounding box center [1022, 247] width 51 height 23
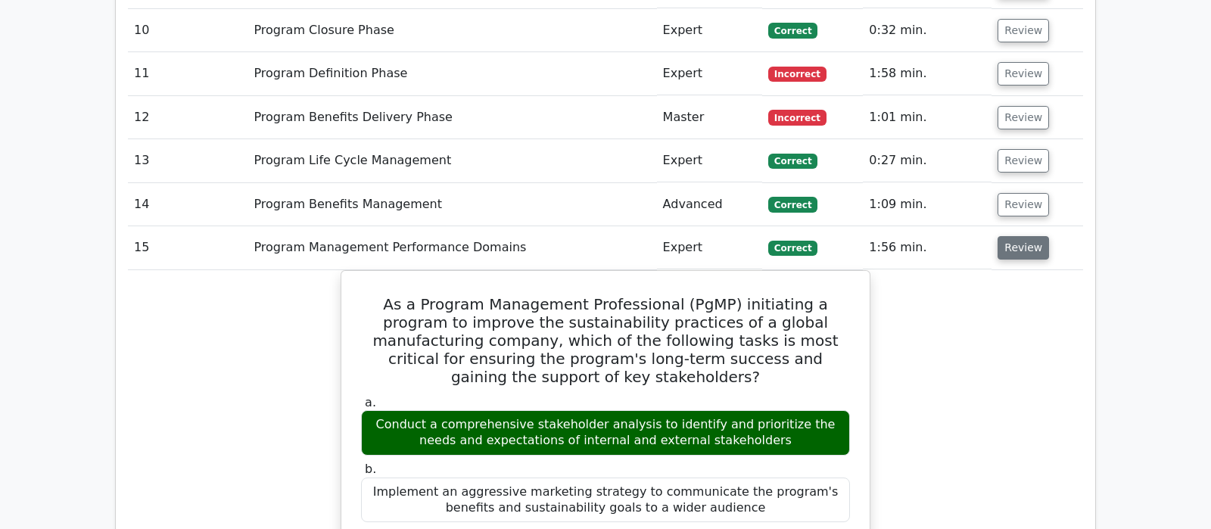
click at [1005, 236] on button "Review" at bounding box center [1022, 247] width 51 height 23
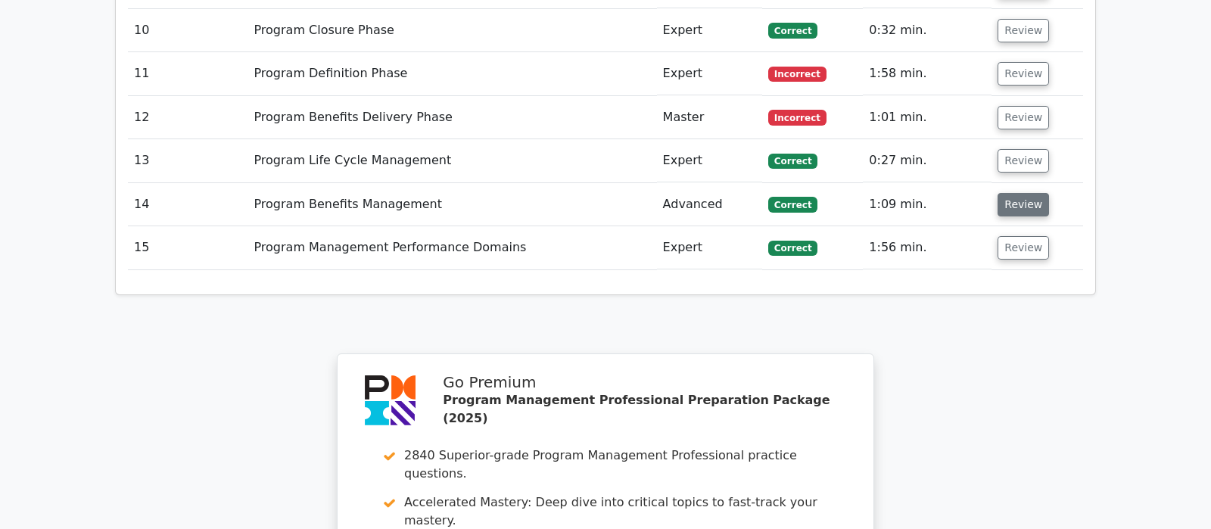
click at [1022, 193] on button "Review" at bounding box center [1022, 204] width 51 height 23
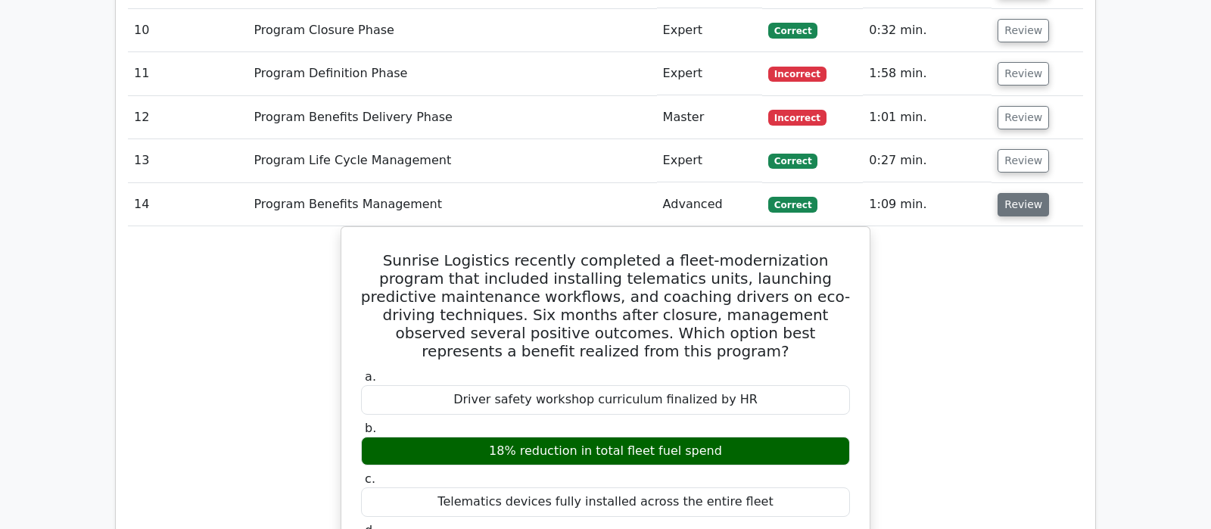
click at [1022, 193] on button "Review" at bounding box center [1022, 204] width 51 height 23
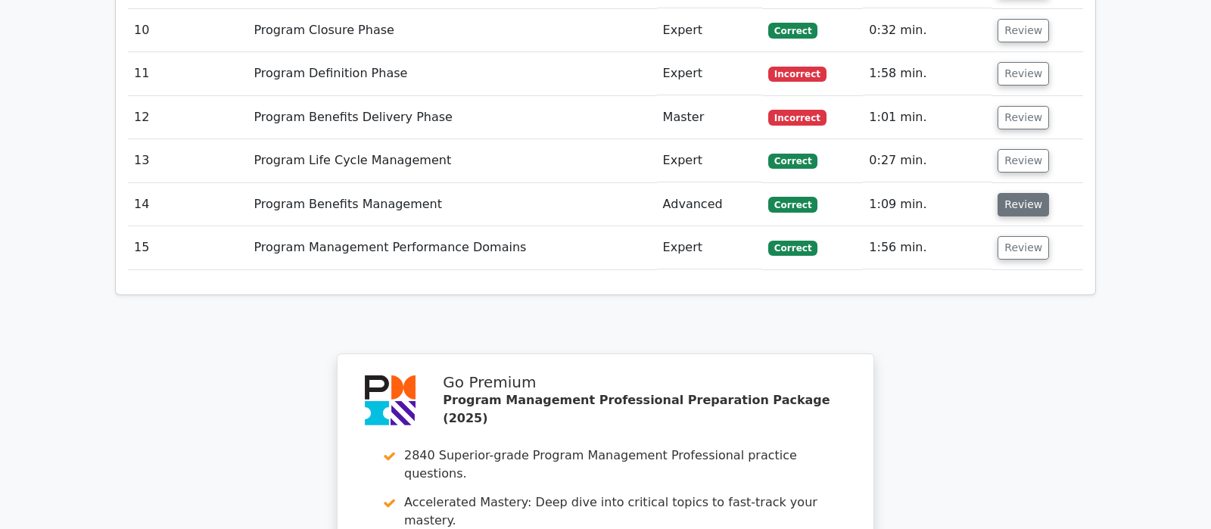
click at [1022, 193] on button "Review" at bounding box center [1022, 204] width 51 height 23
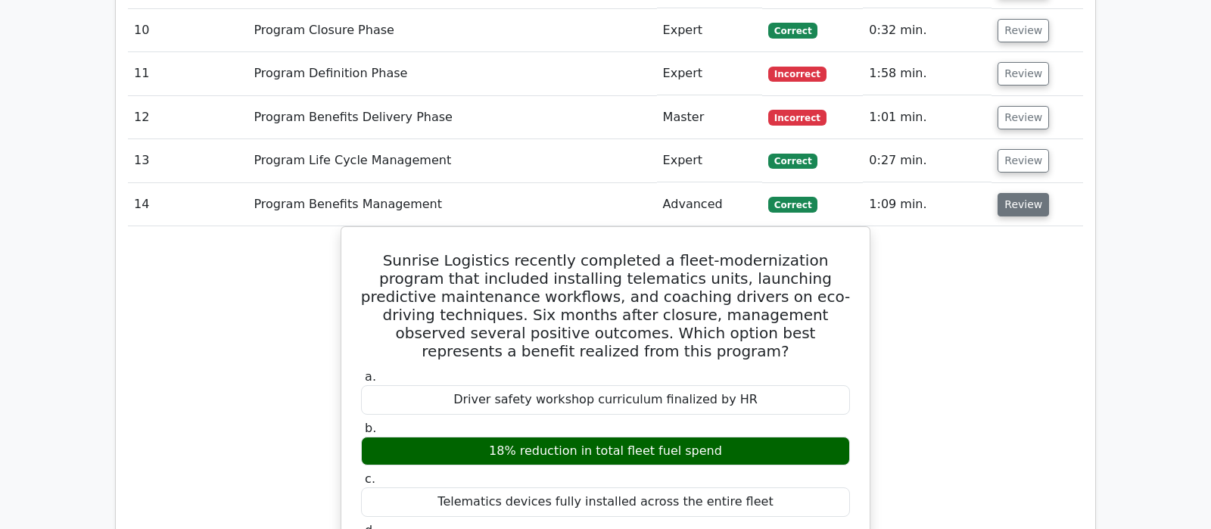
click at [1011, 193] on button "Review" at bounding box center [1022, 204] width 51 height 23
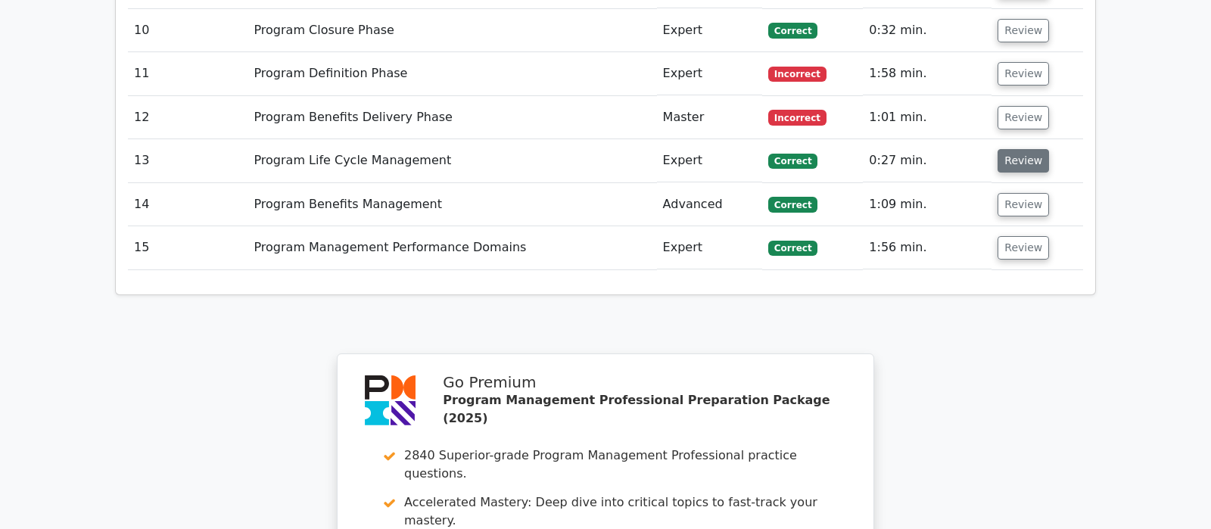
click at [1015, 149] on button "Review" at bounding box center [1022, 160] width 51 height 23
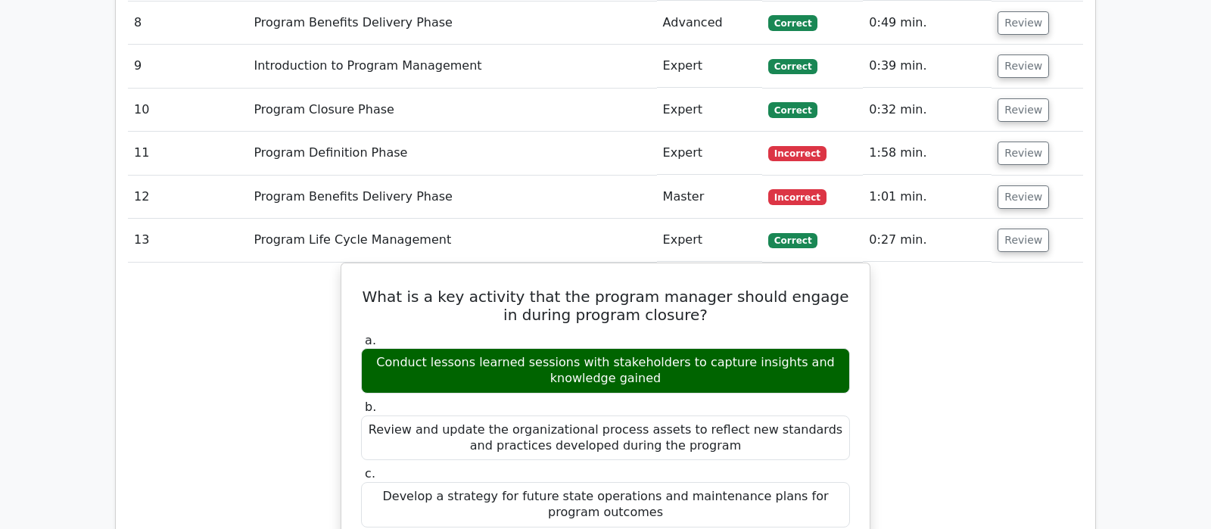
scroll to position [1589, 0]
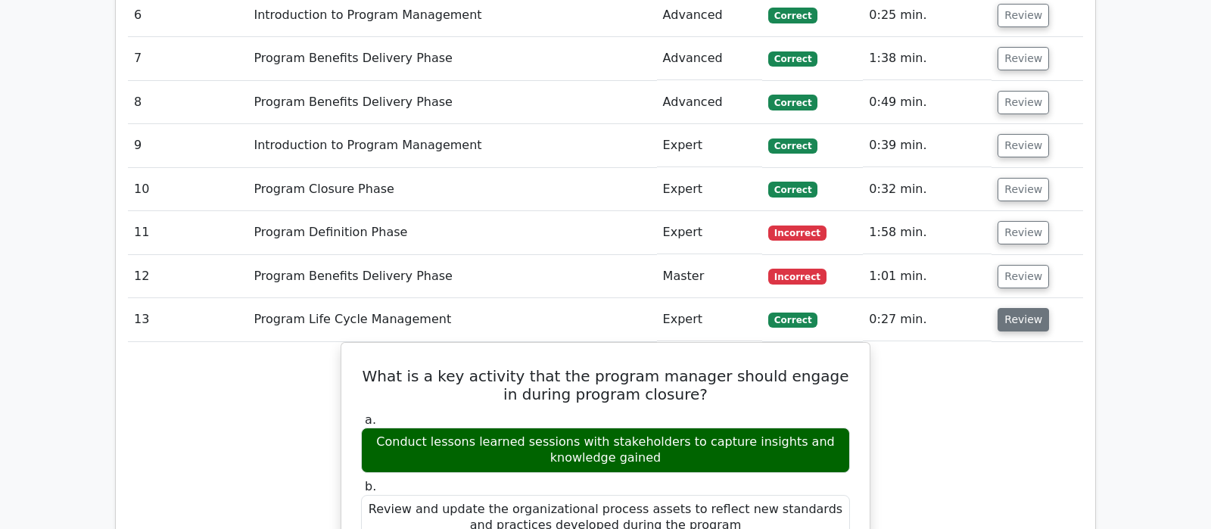
click at [1004, 308] on button "Review" at bounding box center [1022, 319] width 51 height 23
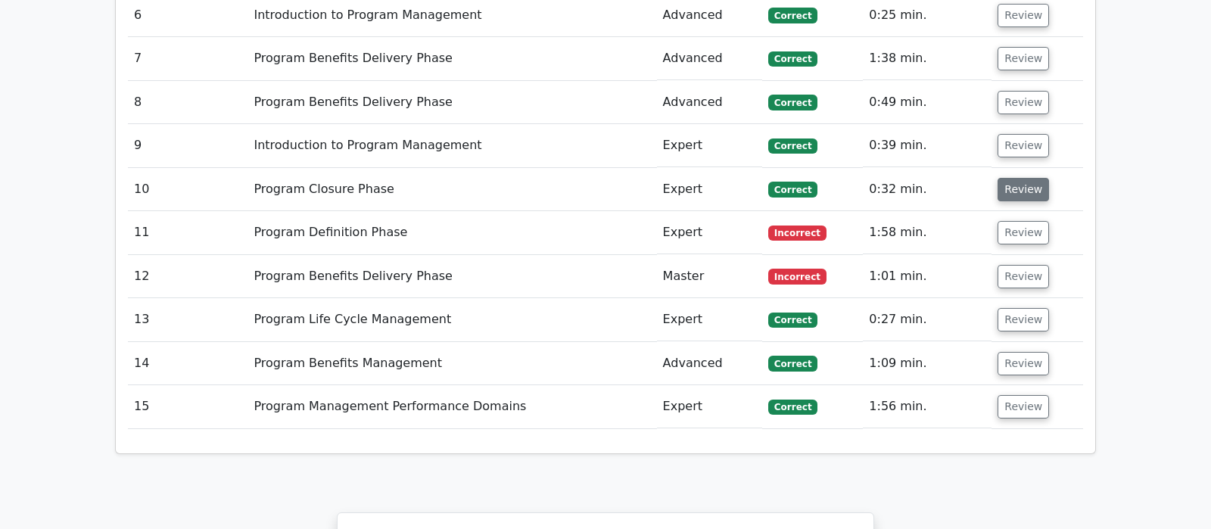
click at [1030, 178] on button "Review" at bounding box center [1022, 189] width 51 height 23
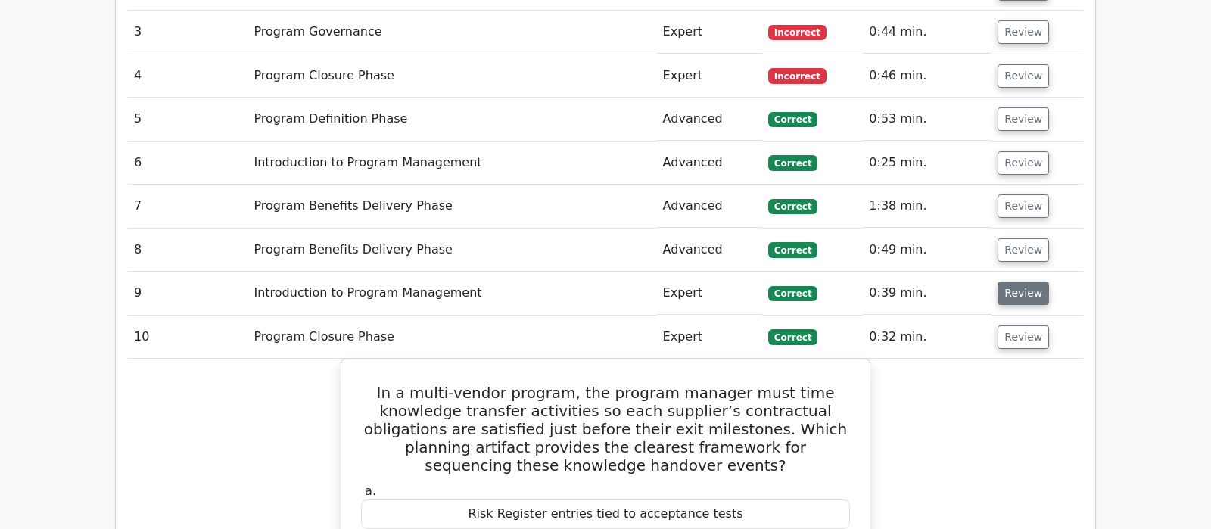
scroll to position [1430, 0]
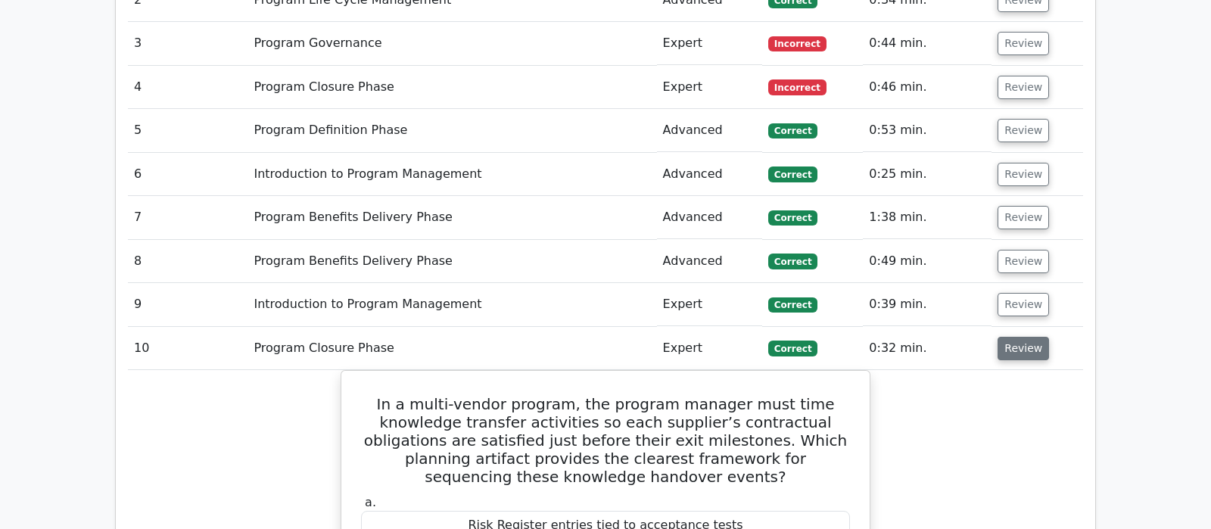
click at [1009, 337] on button "Review" at bounding box center [1022, 348] width 51 height 23
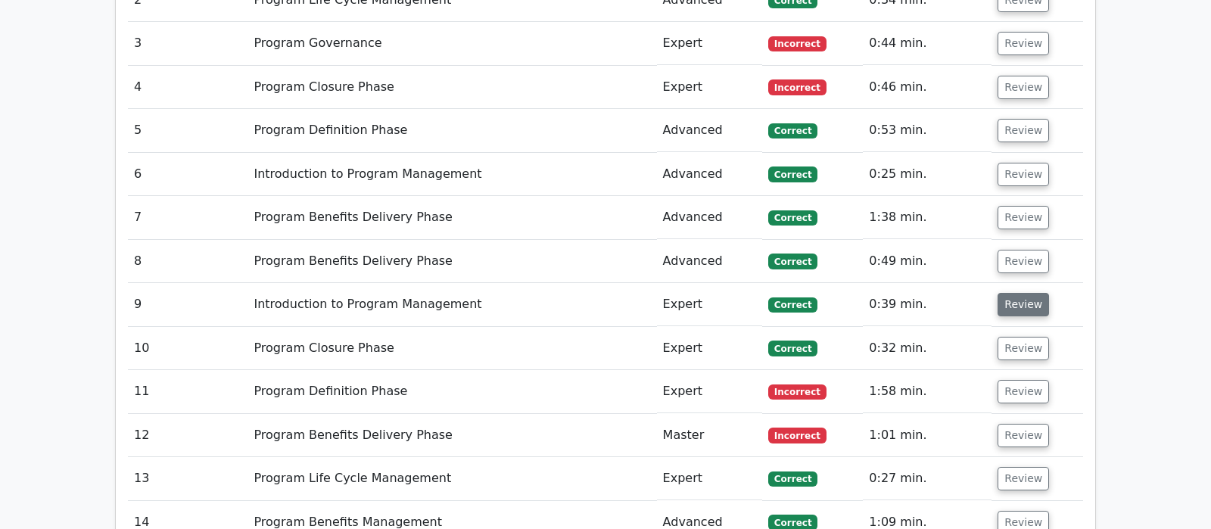
click at [1009, 293] on button "Review" at bounding box center [1022, 304] width 51 height 23
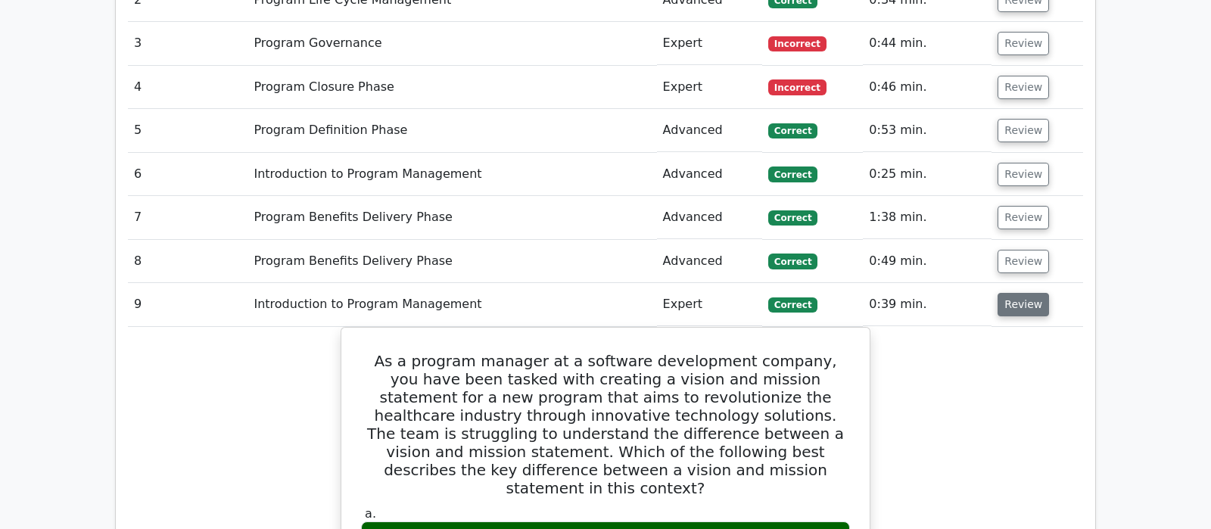
click at [1016, 293] on button "Review" at bounding box center [1022, 304] width 51 height 23
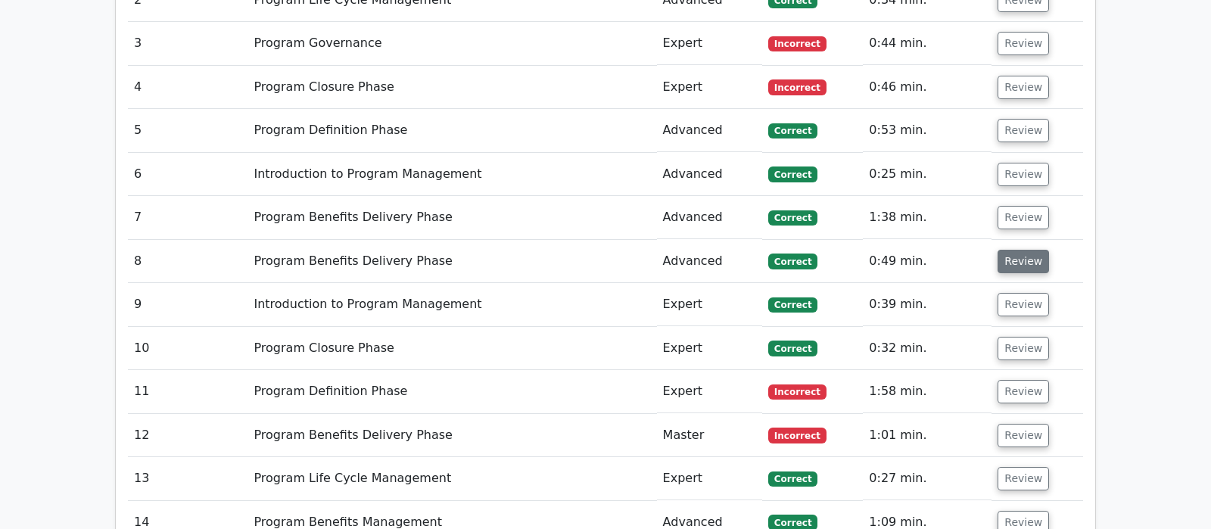
click at [1020, 250] on button "Review" at bounding box center [1022, 261] width 51 height 23
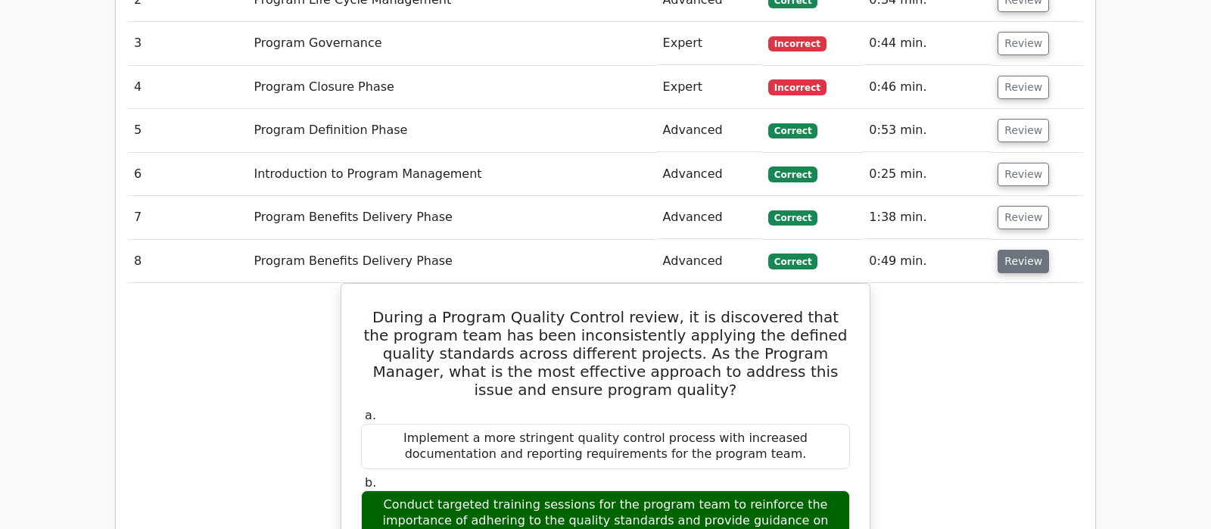
click at [1020, 250] on button "Review" at bounding box center [1022, 261] width 51 height 23
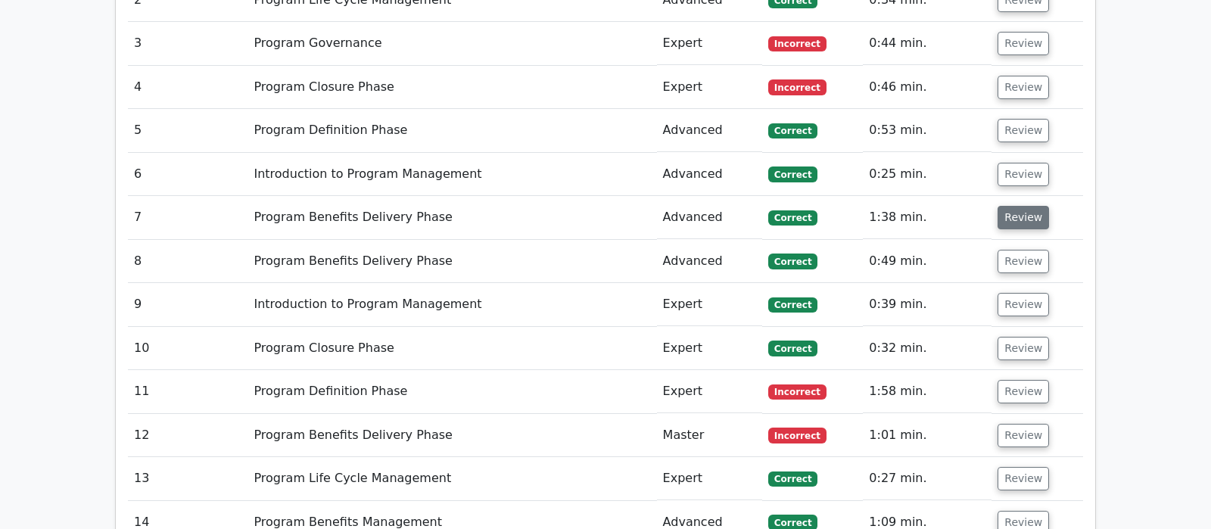
click at [1019, 206] on button "Review" at bounding box center [1022, 217] width 51 height 23
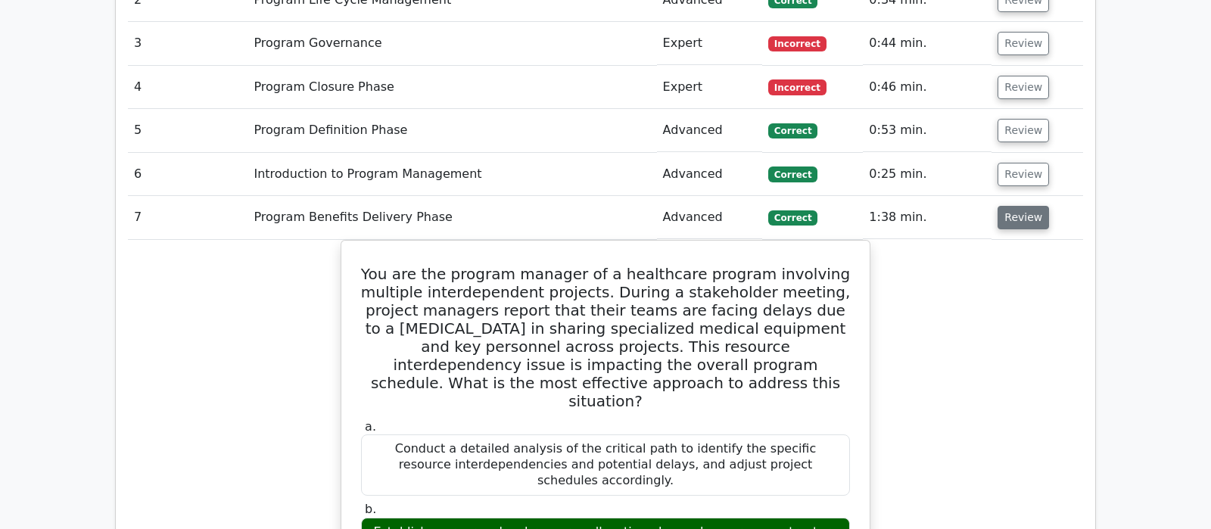
click at [1019, 206] on button "Review" at bounding box center [1022, 217] width 51 height 23
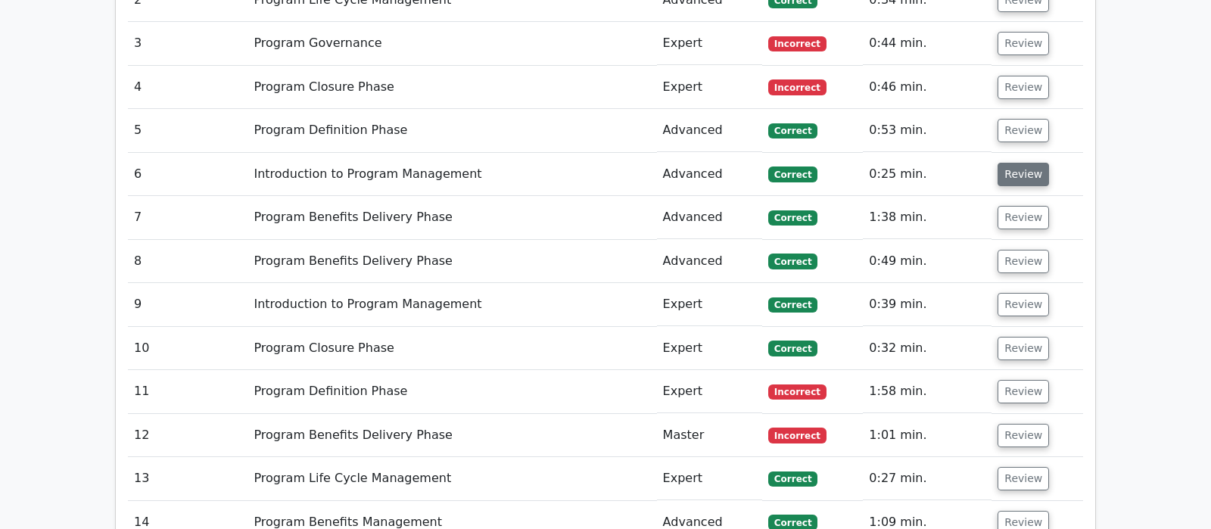
click at [1015, 163] on button "Review" at bounding box center [1022, 174] width 51 height 23
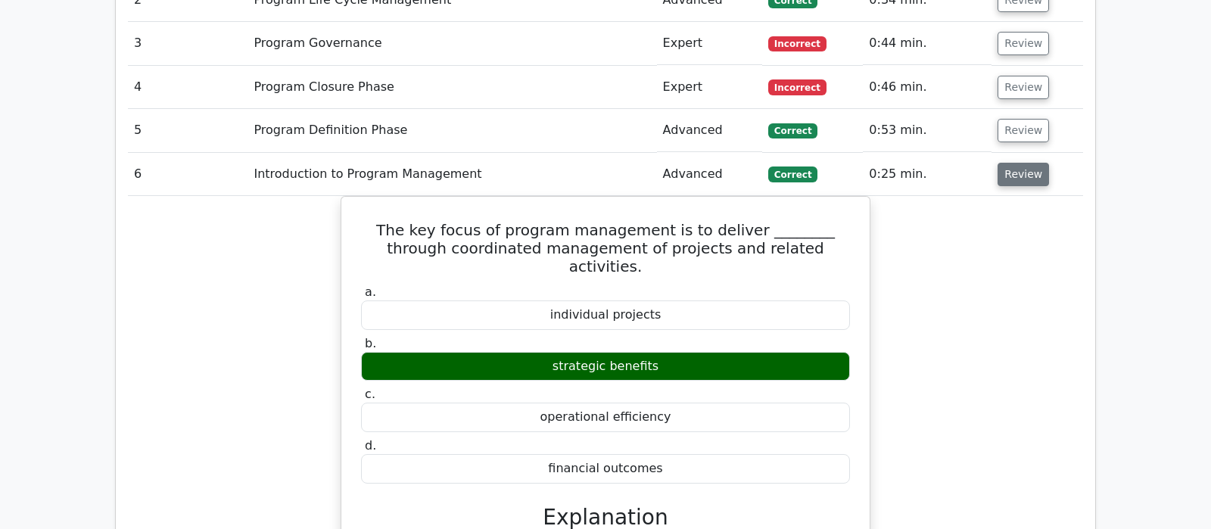
click at [1015, 163] on button "Review" at bounding box center [1022, 174] width 51 height 23
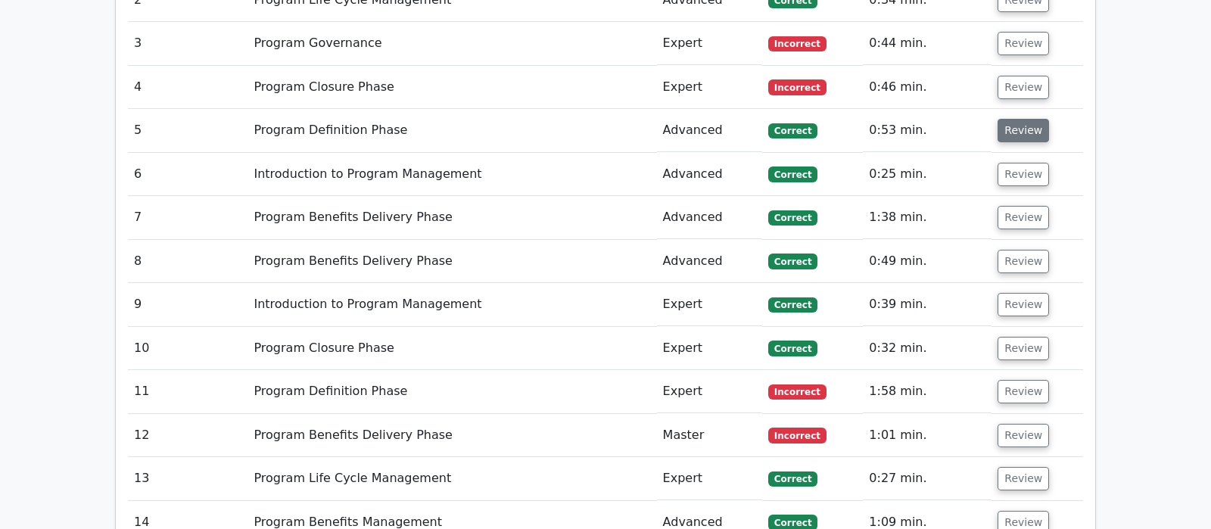
click at [1015, 119] on button "Review" at bounding box center [1022, 130] width 51 height 23
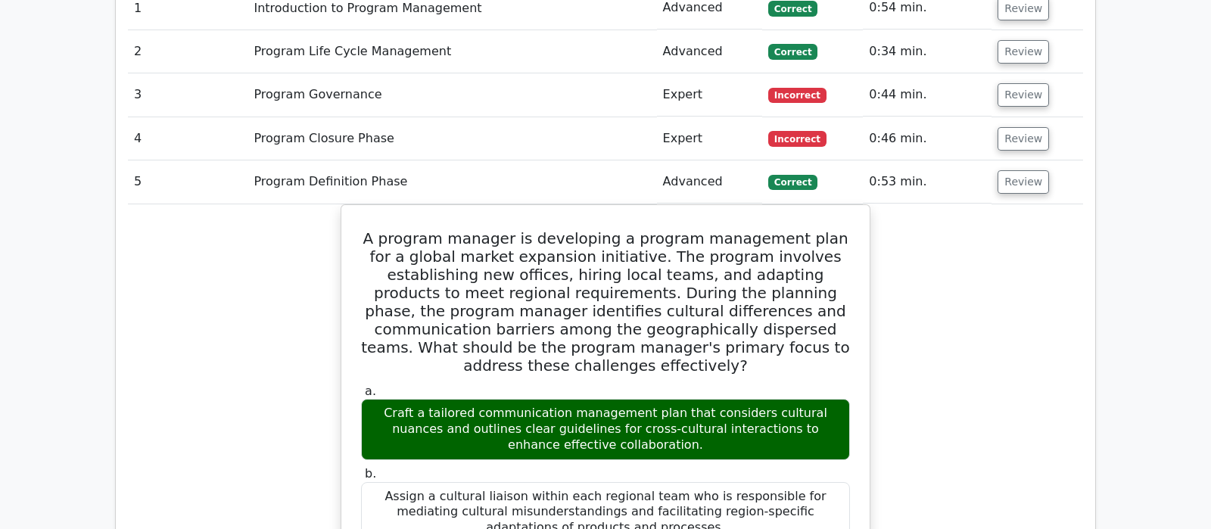
scroll to position [1351, 0]
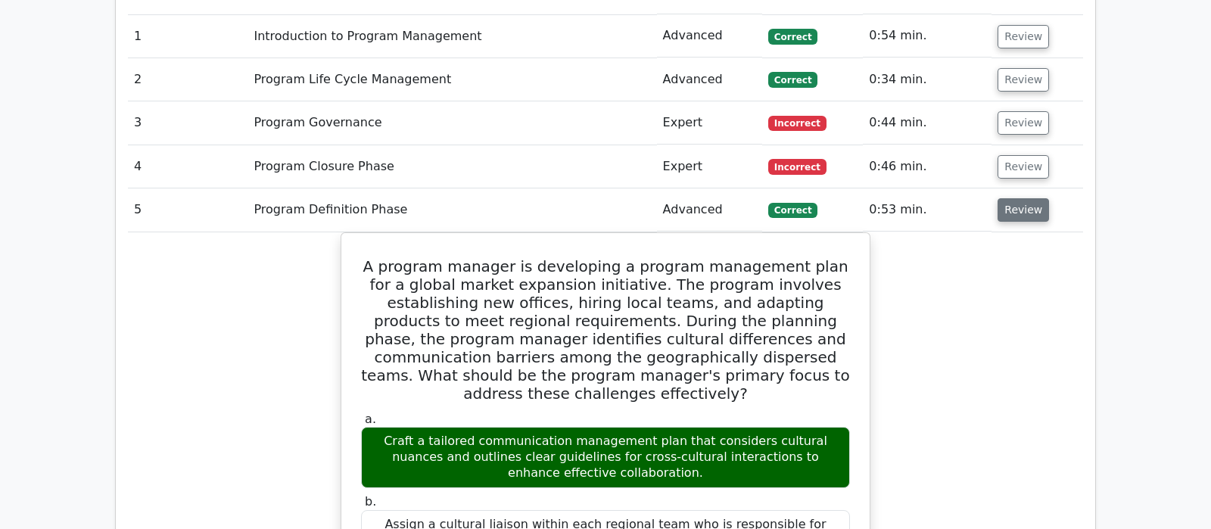
click at [1015, 198] on button "Review" at bounding box center [1022, 209] width 51 height 23
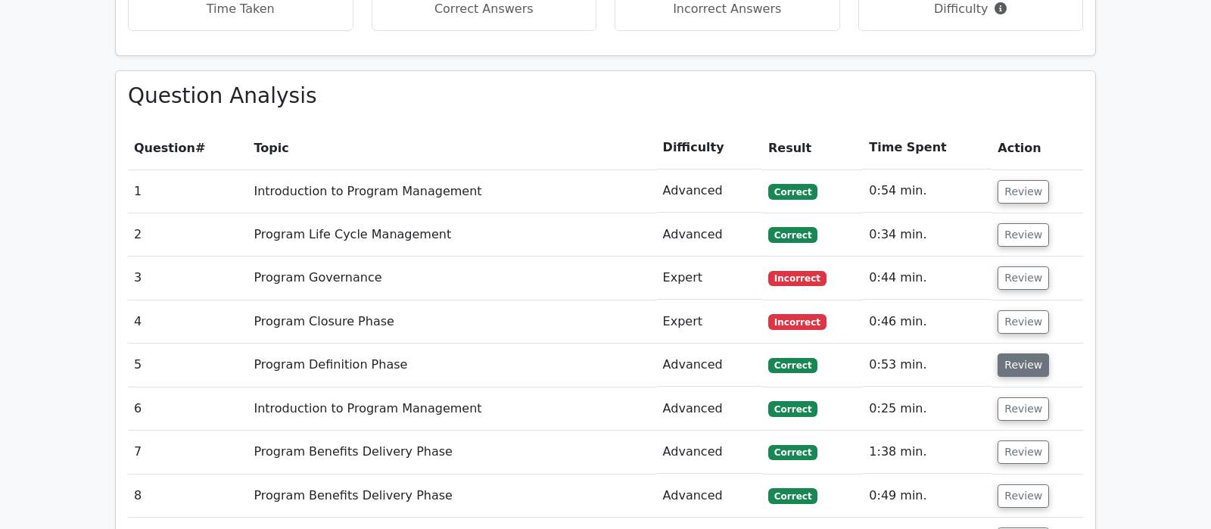
scroll to position [1192, 0]
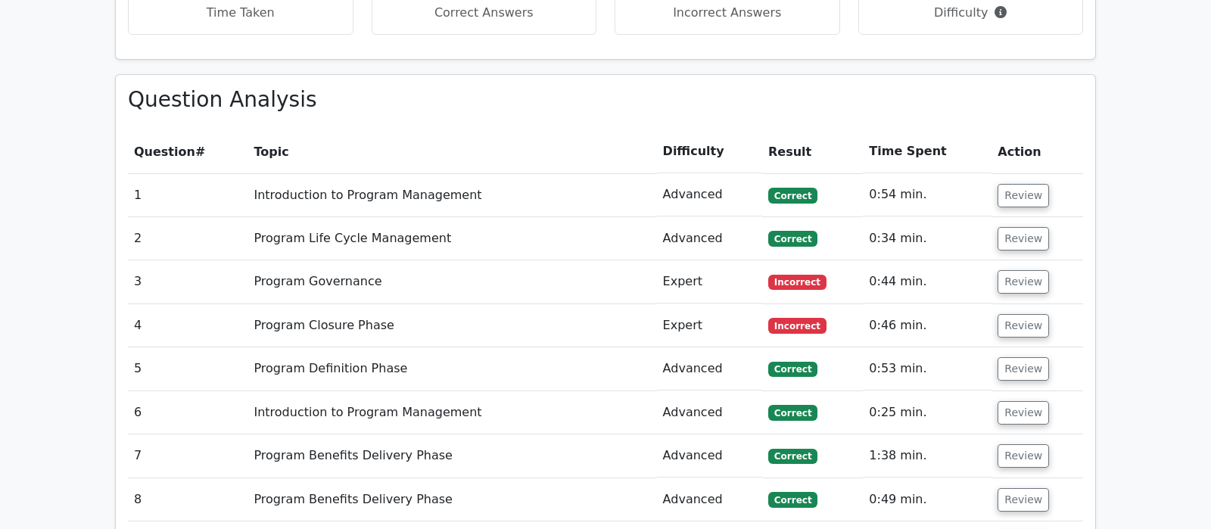
click at [1018, 217] on td "Review" at bounding box center [1037, 238] width 92 height 43
click at [1018, 227] on button "Review" at bounding box center [1022, 238] width 51 height 23
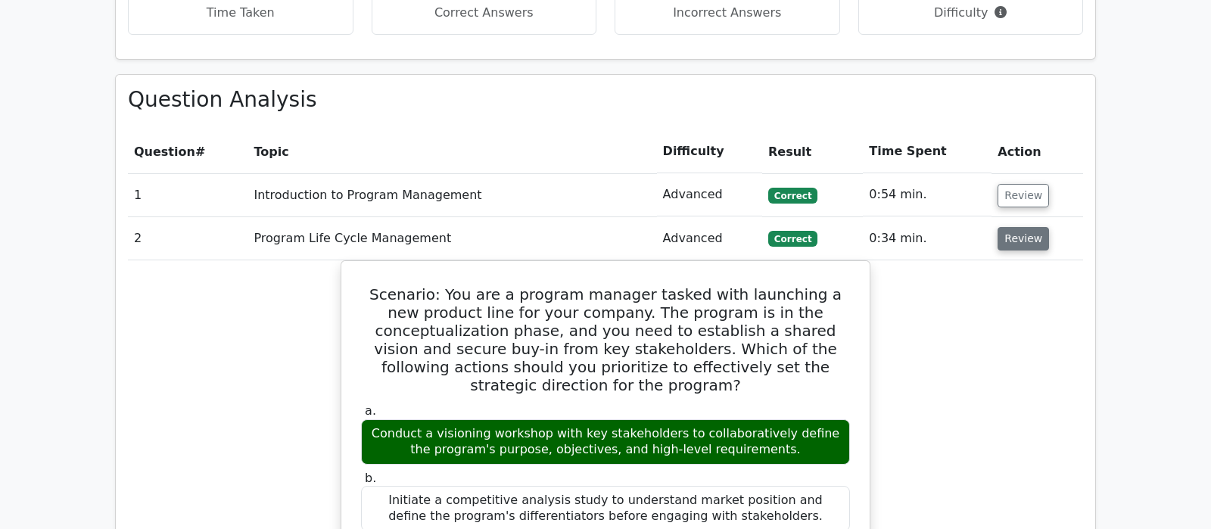
click at [1018, 227] on button "Review" at bounding box center [1022, 238] width 51 height 23
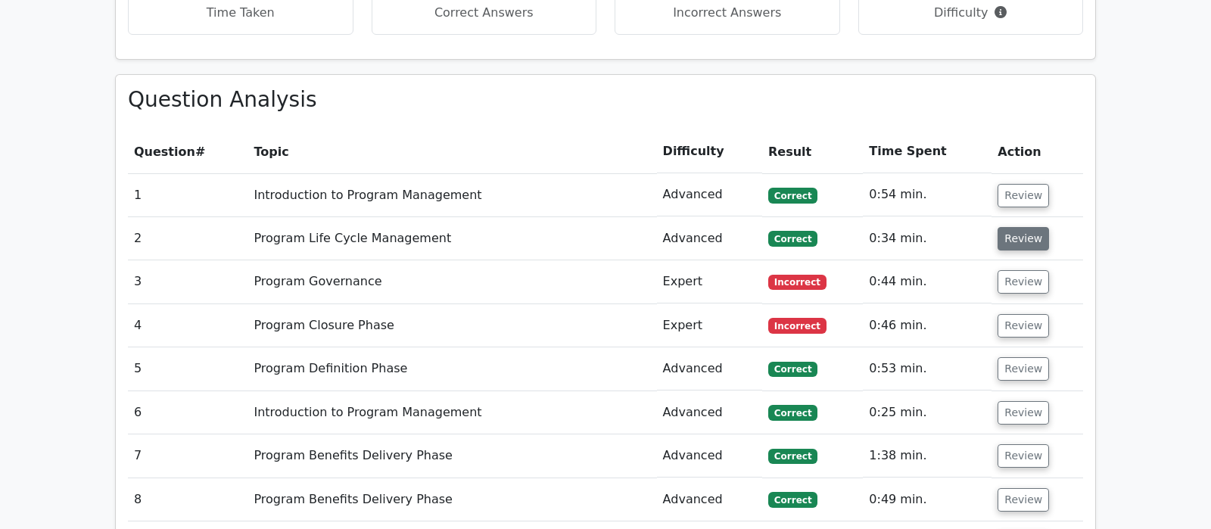
click at [1018, 227] on button "Review" at bounding box center [1022, 238] width 51 height 23
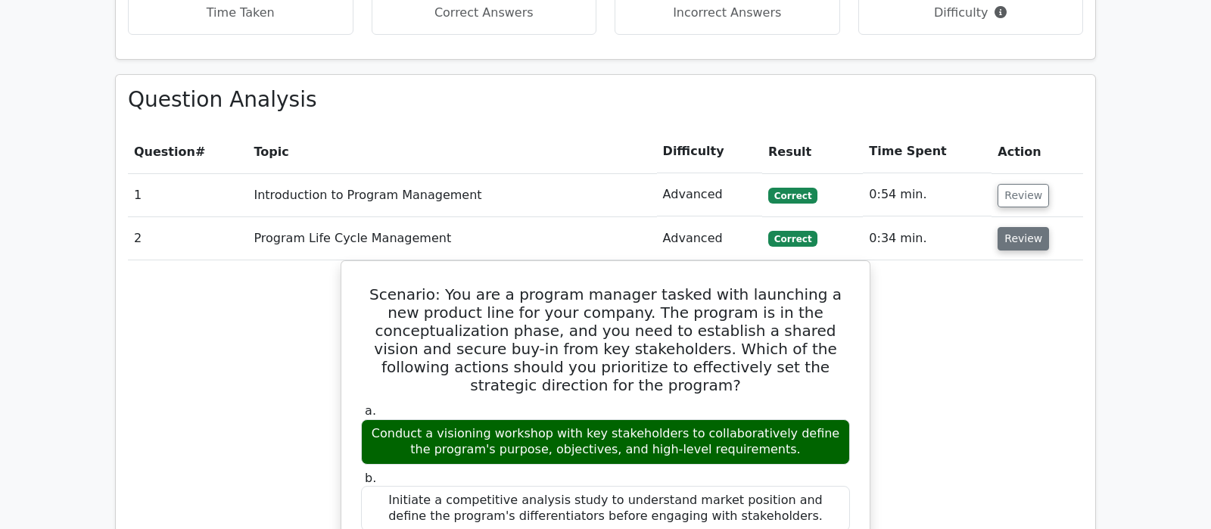
click at [1018, 227] on button "Review" at bounding box center [1022, 238] width 51 height 23
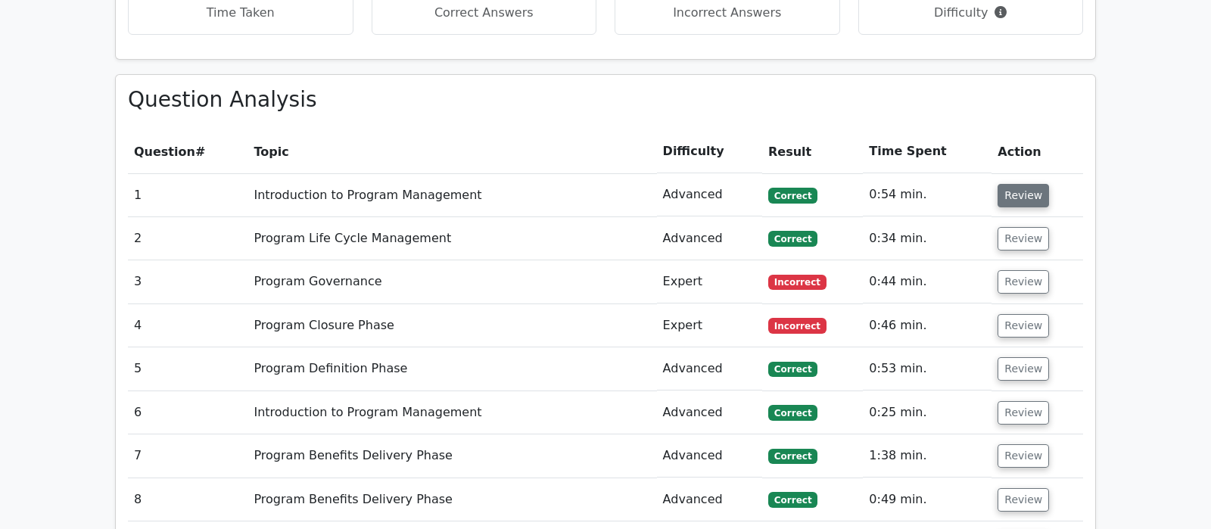
click at [1013, 184] on button "Review" at bounding box center [1022, 195] width 51 height 23
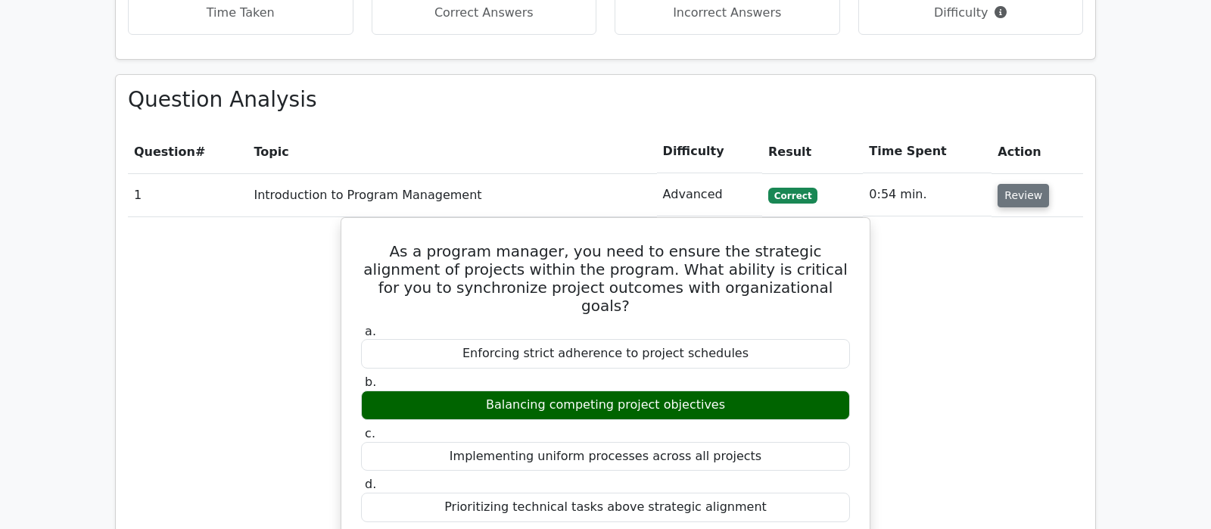
click at [1013, 184] on button "Review" at bounding box center [1022, 195] width 51 height 23
